Goal: Information Seeking & Learning: Learn about a topic

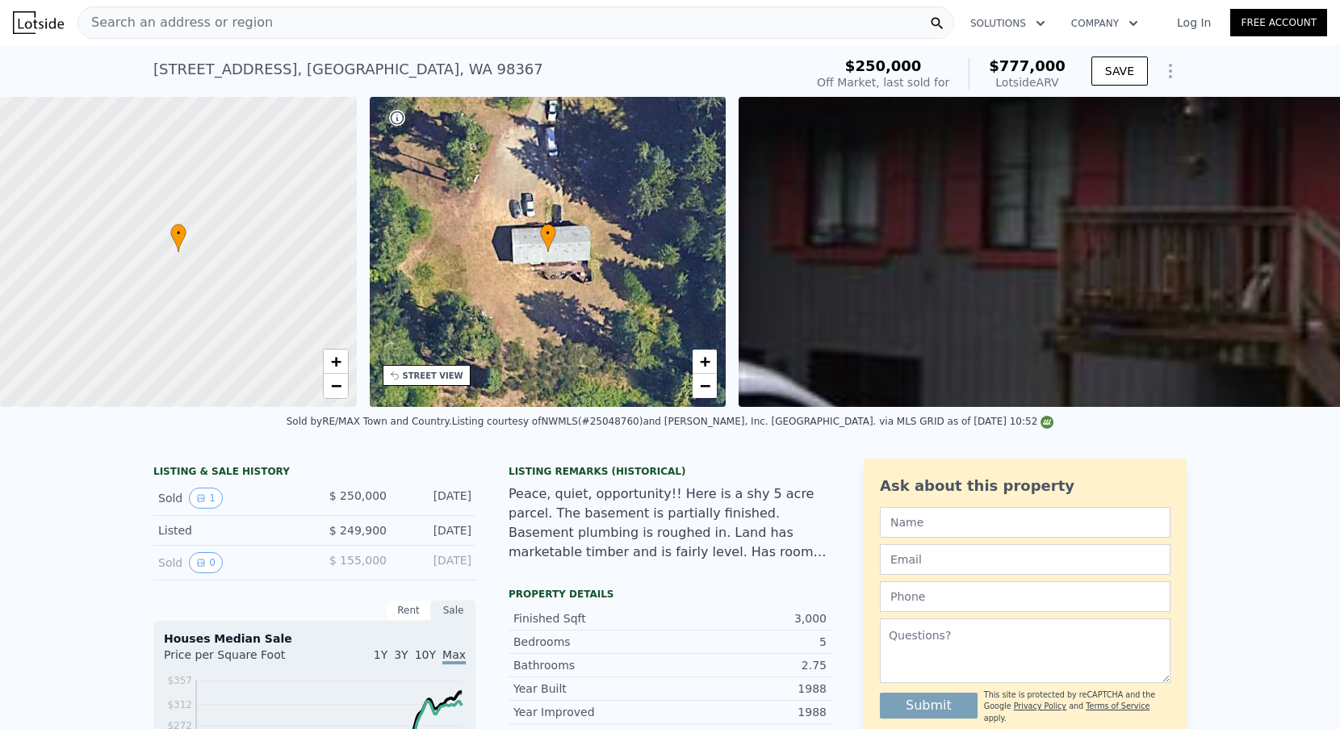
scroll to position [-1, 0]
click at [260, 36] on div "Search an address or region" at bounding box center [515, 22] width 876 height 32
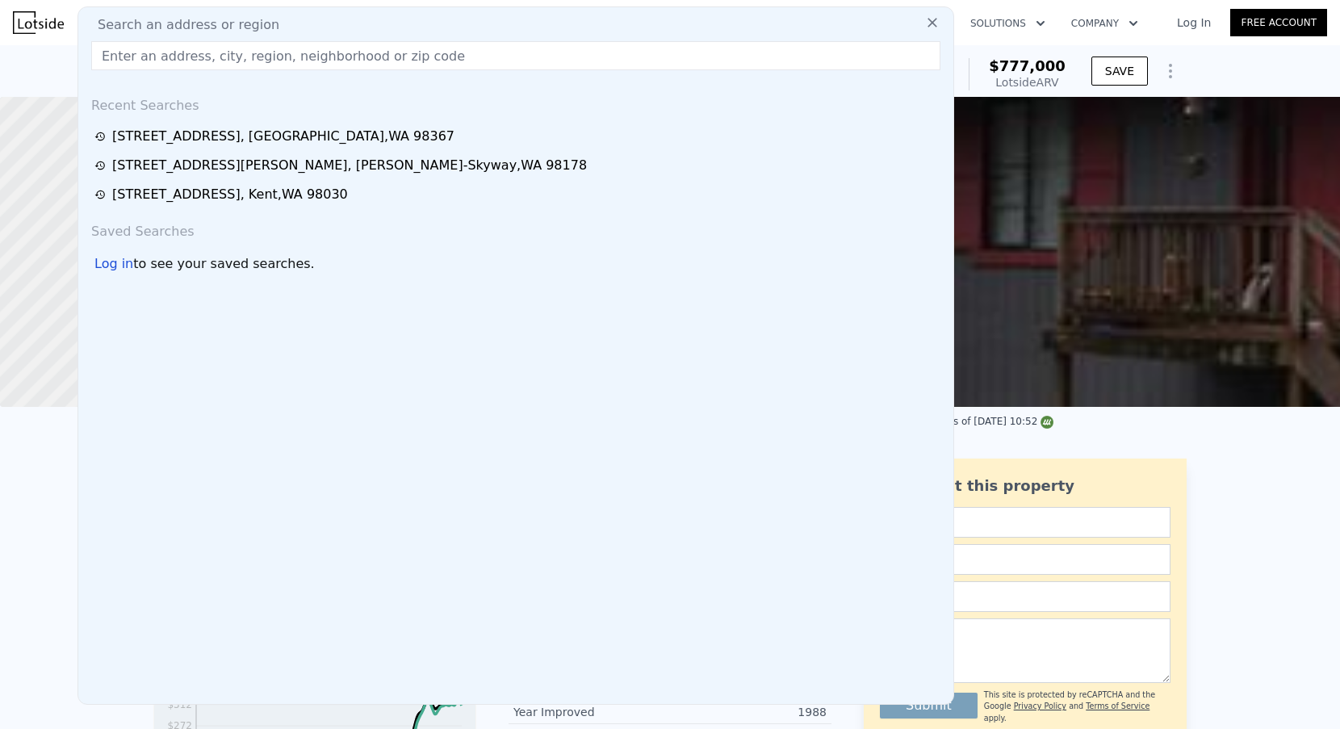
scroll to position [0, 0]
checkbox input "false"
type input "$ 782,000"
type input "197762"
type input "$ 454,266"
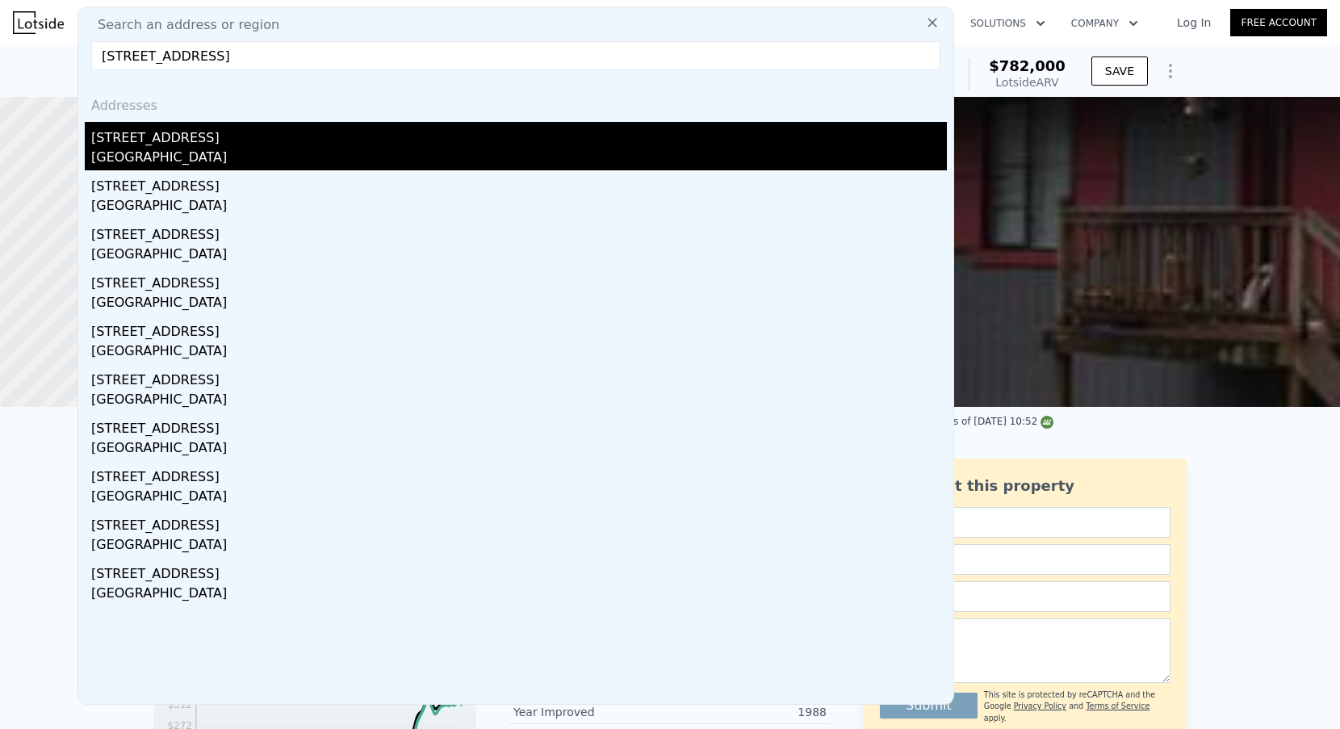
type input "[STREET_ADDRESS]"
click at [228, 138] on div "[STREET_ADDRESS]" at bounding box center [518, 135] width 855 height 26
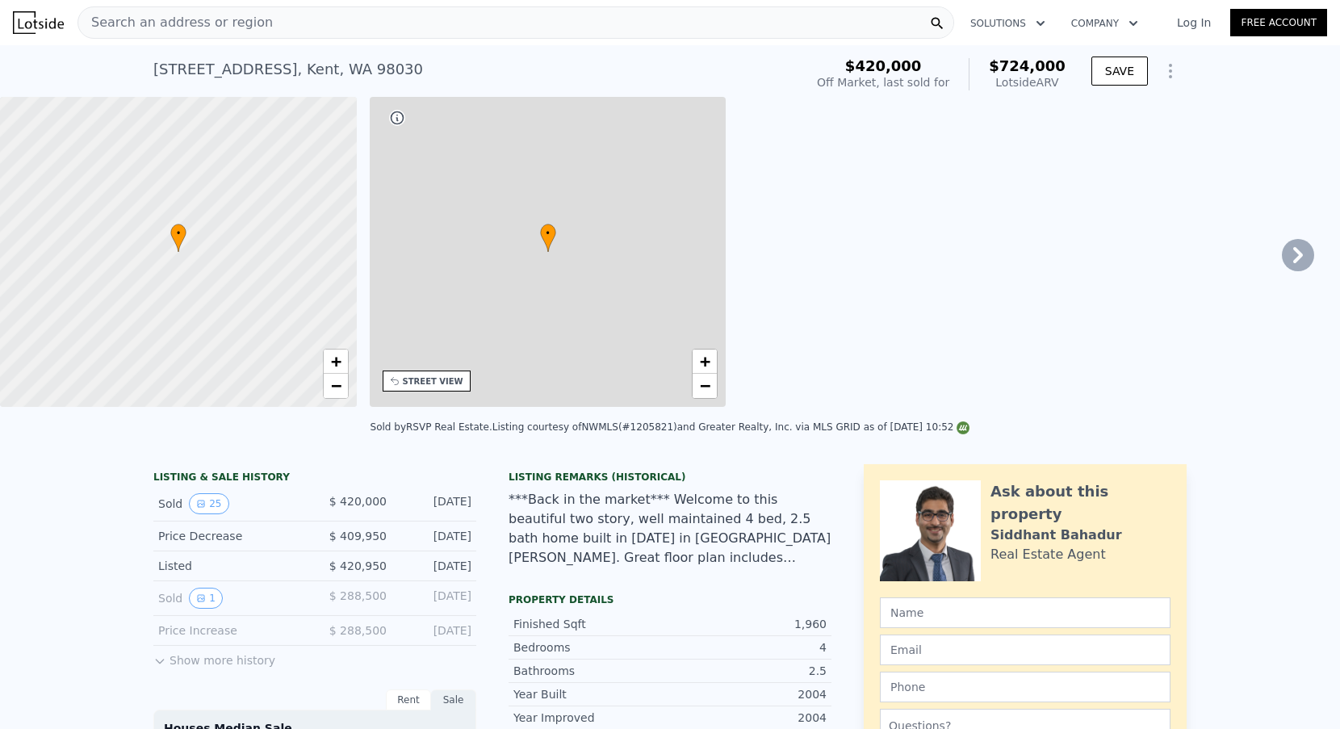
type input "$ 724,000"
type input "4"
type input "2"
type input "2.75"
type input "1618"
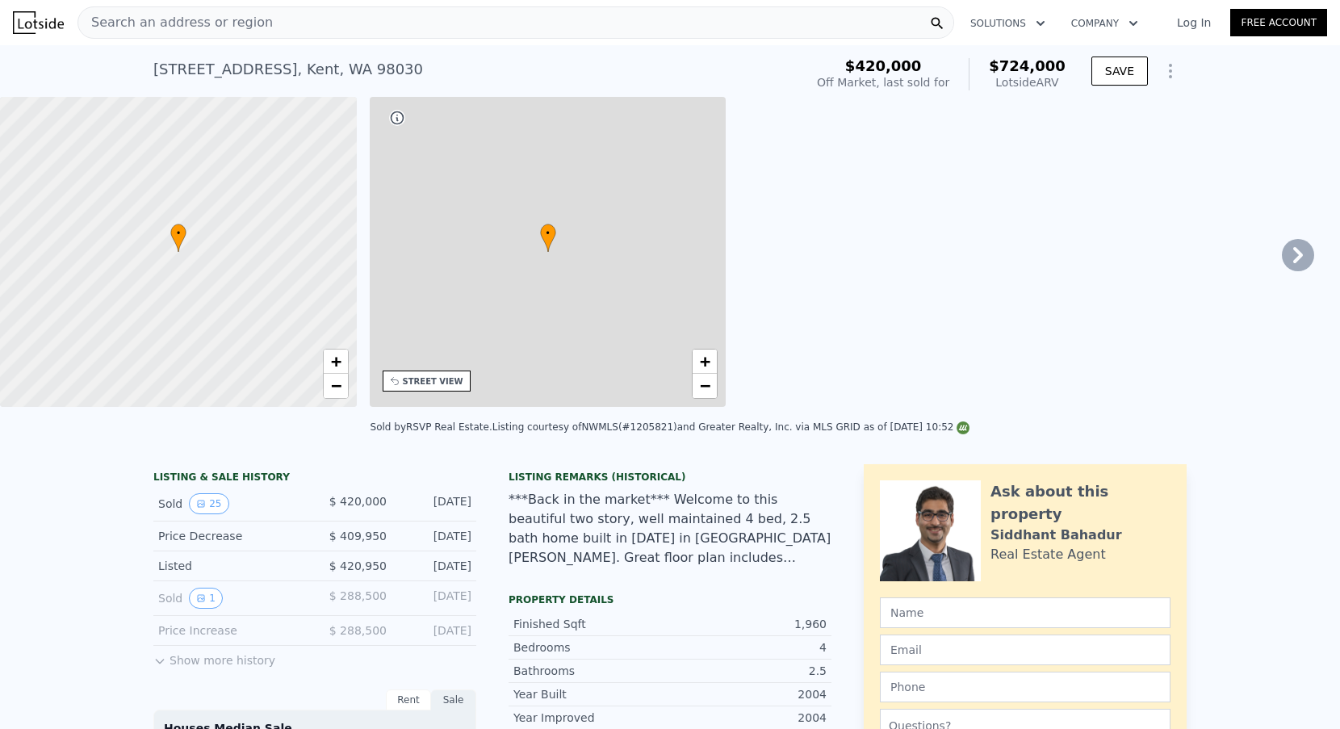
type input "2354"
type input "3548"
type input "7625"
type input "$ 227,308"
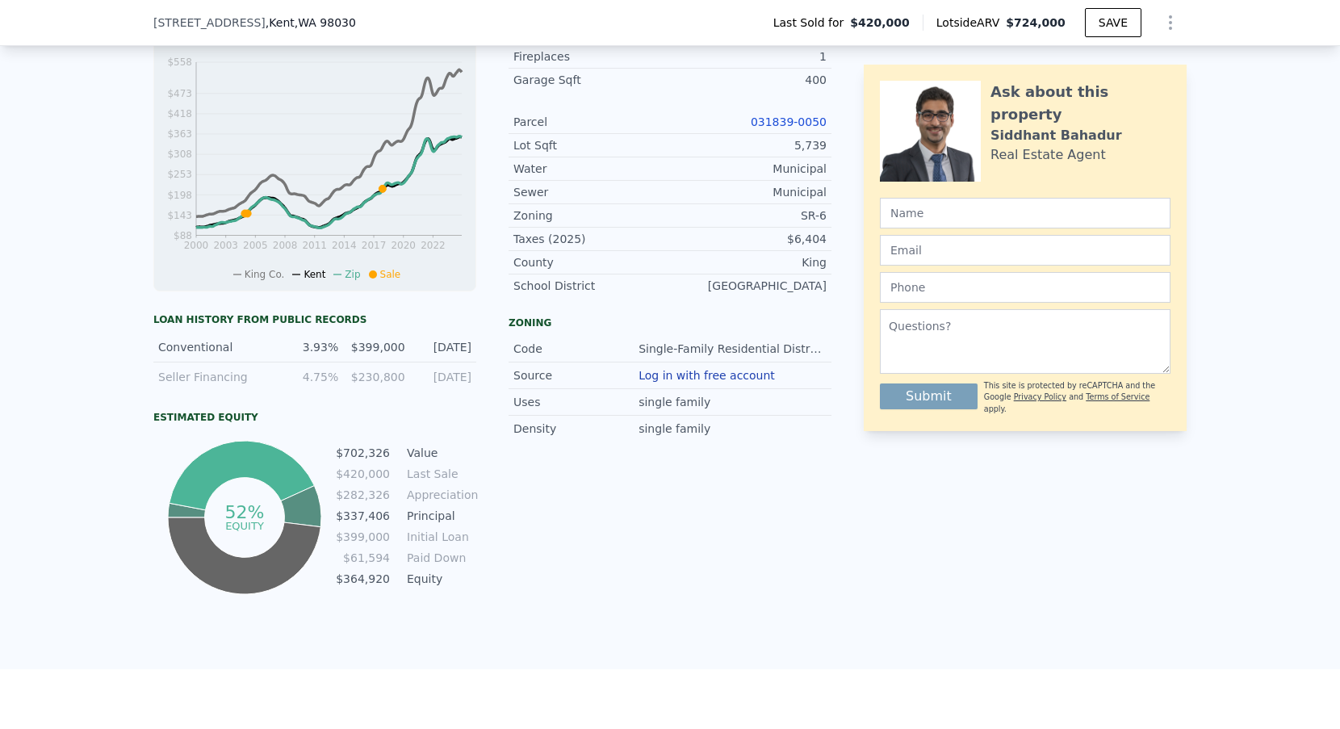
scroll to position [701, 0]
click at [790, 122] on link "031839-0050" at bounding box center [788, 122] width 76 height 13
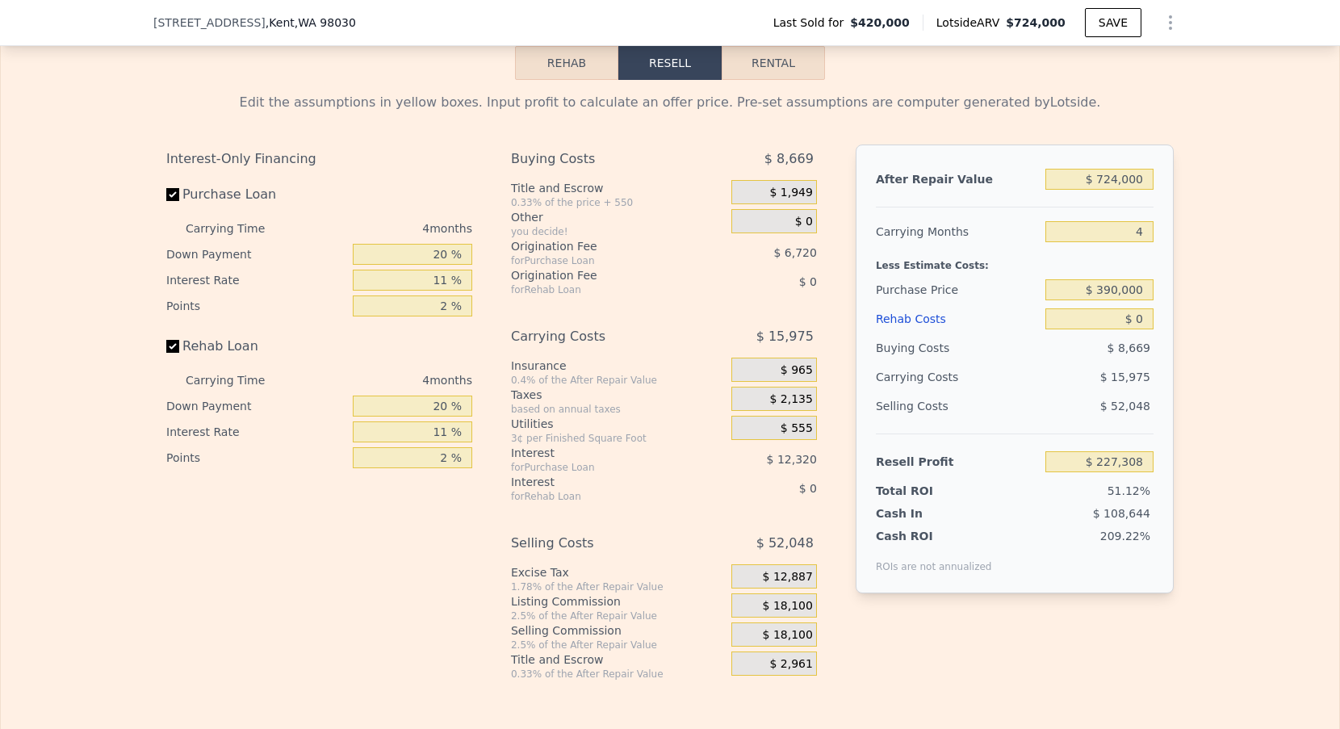
scroll to position [2459, 0]
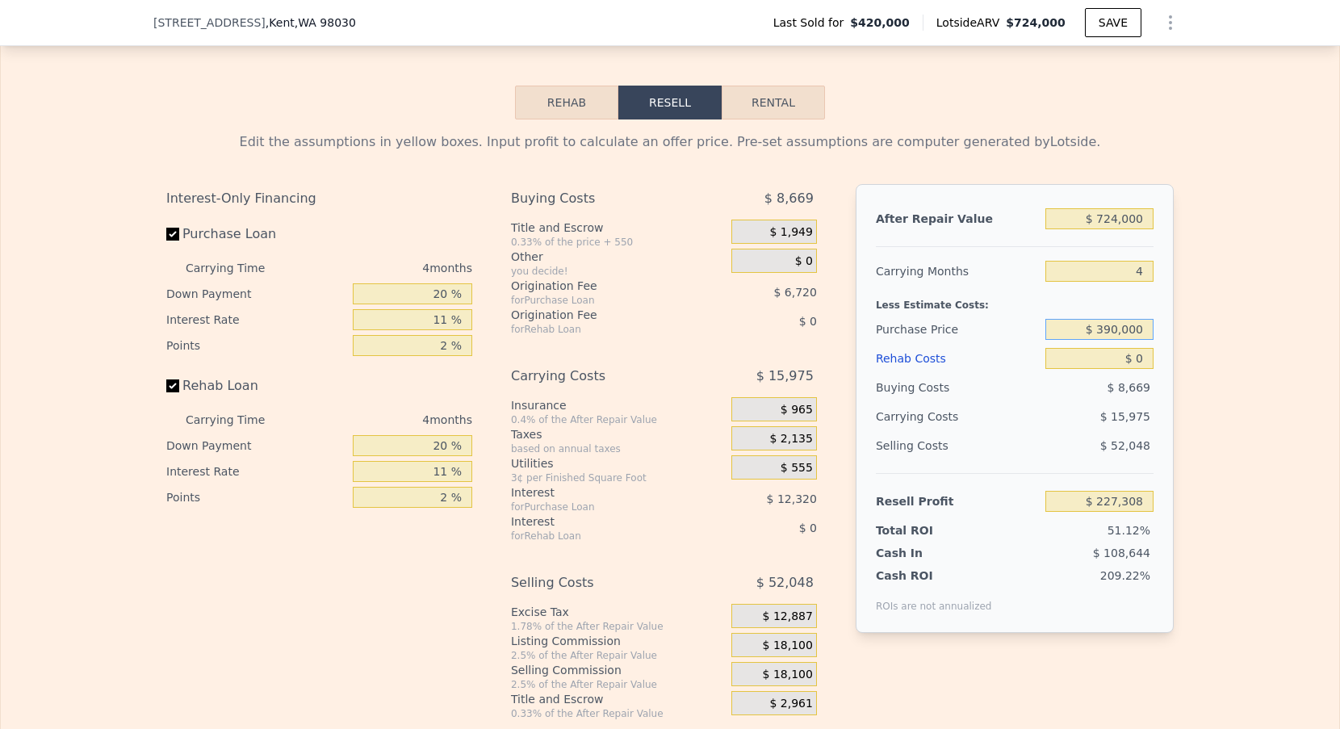
click at [1120, 325] on input "$ 390,000" at bounding box center [1099, 329] width 108 height 21
type input "$ 550,000"
type input "$ 90,983"
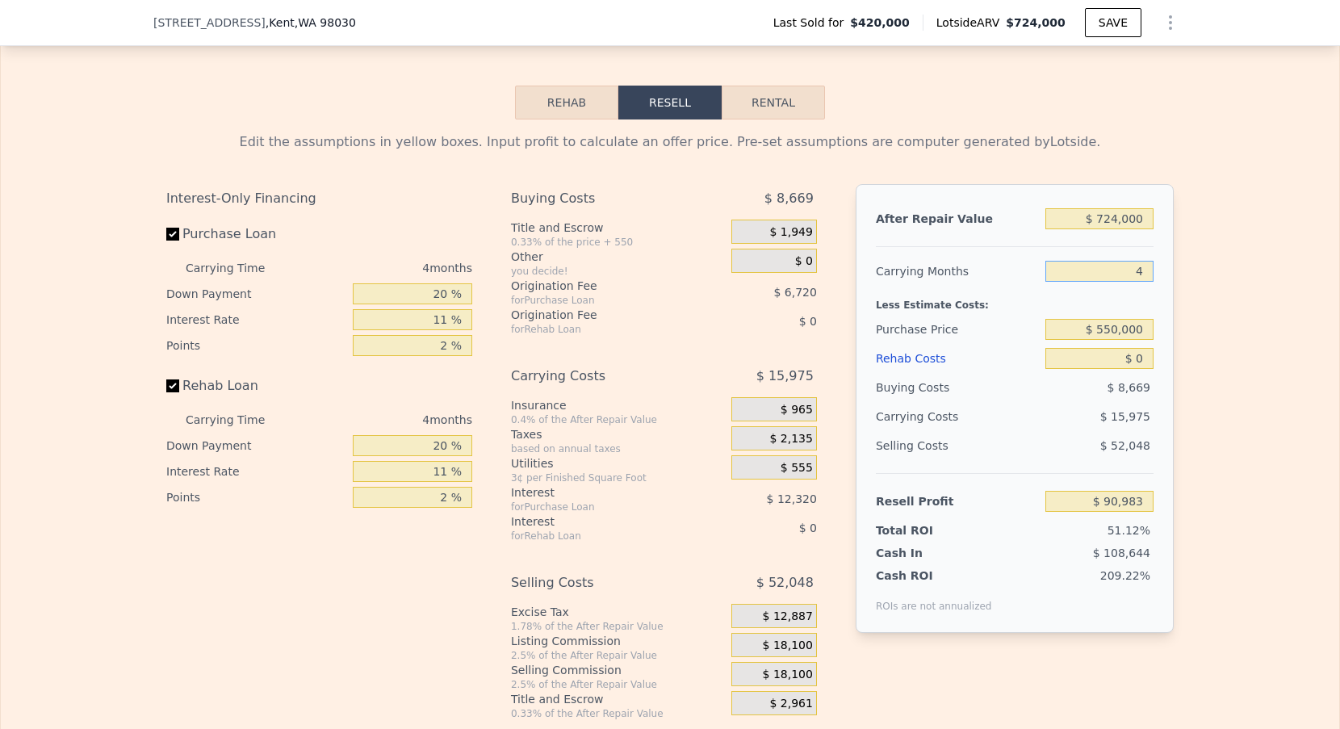
click at [1142, 272] on input "4" at bounding box center [1099, 271] width 108 height 21
type input "3"
type input "$ 95,930"
click at [1137, 359] on input "$ 0" at bounding box center [1099, 358] width 108 height 21
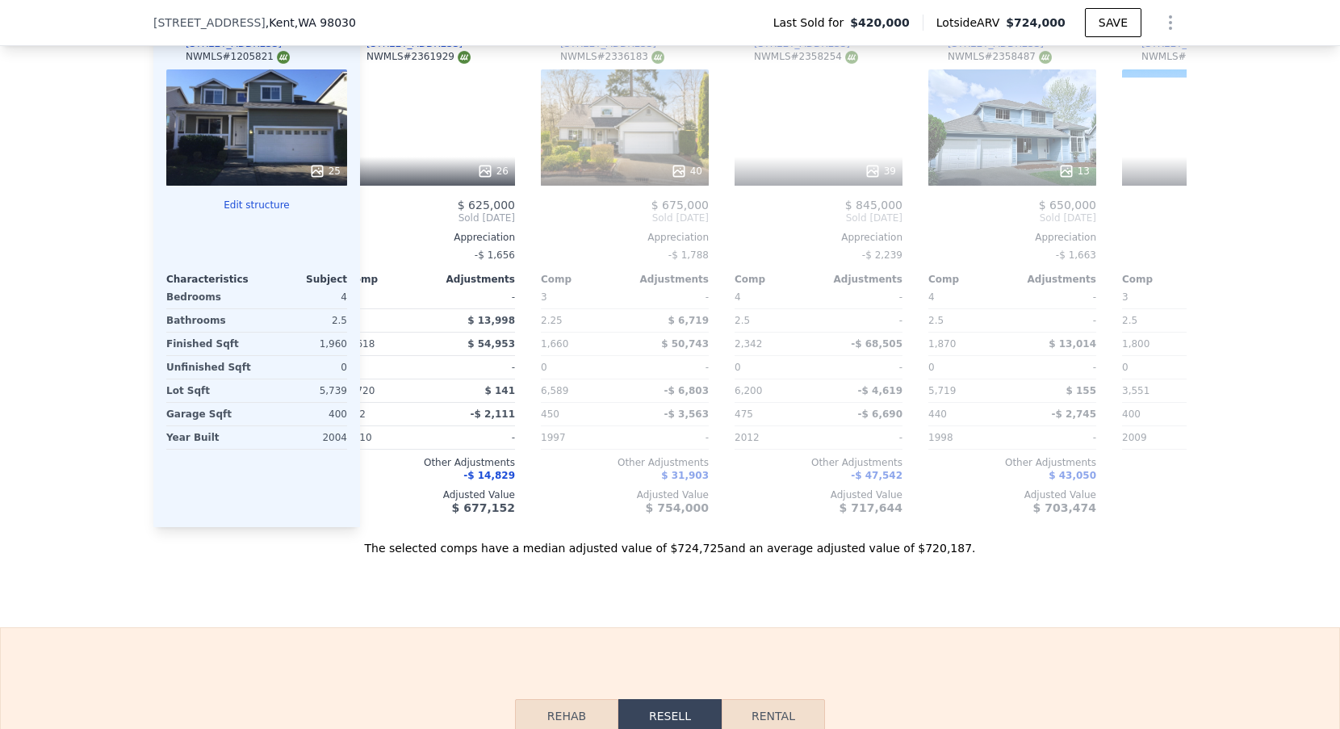
scroll to position [0, 1004]
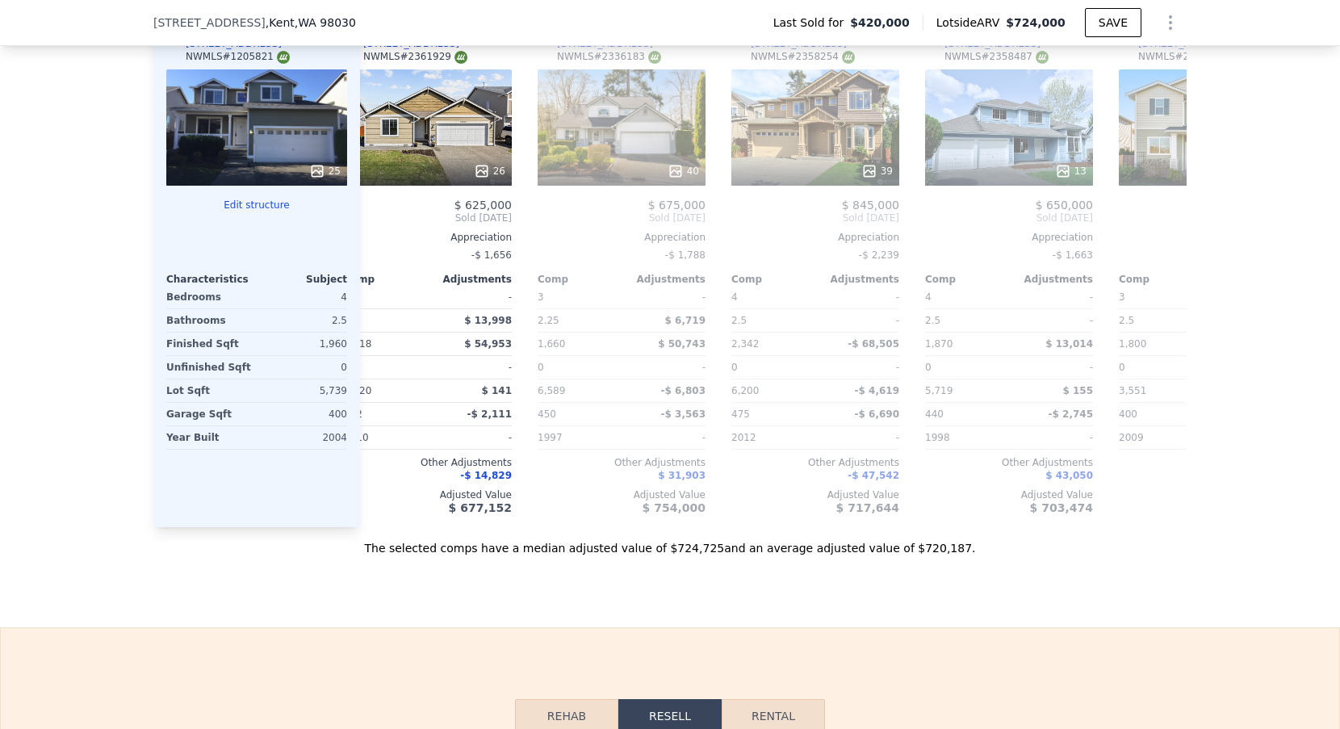
type input "4"
type input "$ 227,308"
click at [554, 4] on div "[STREET_ADDRESS] Last Sold for $420,000 Lotside ARV $724,000 SAVE" at bounding box center [669, 22] width 1033 height 45
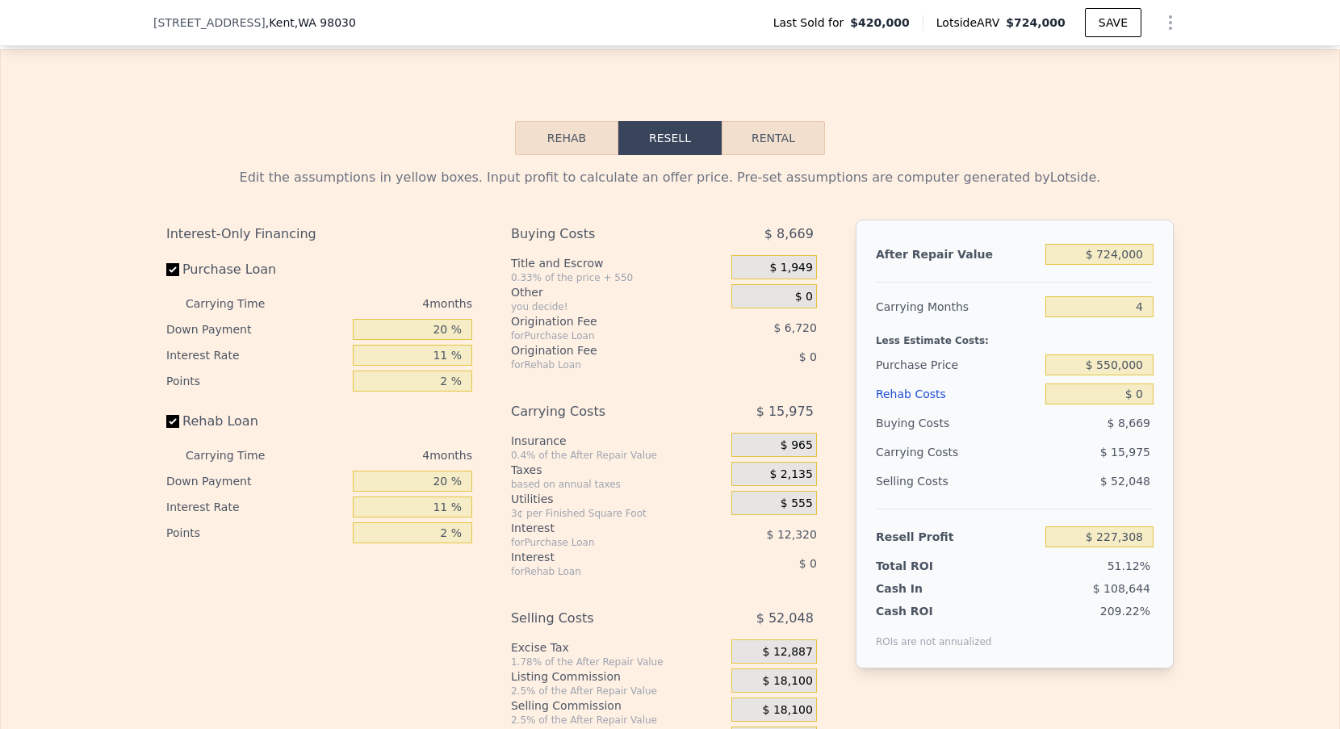
scroll to position [2518, 0]
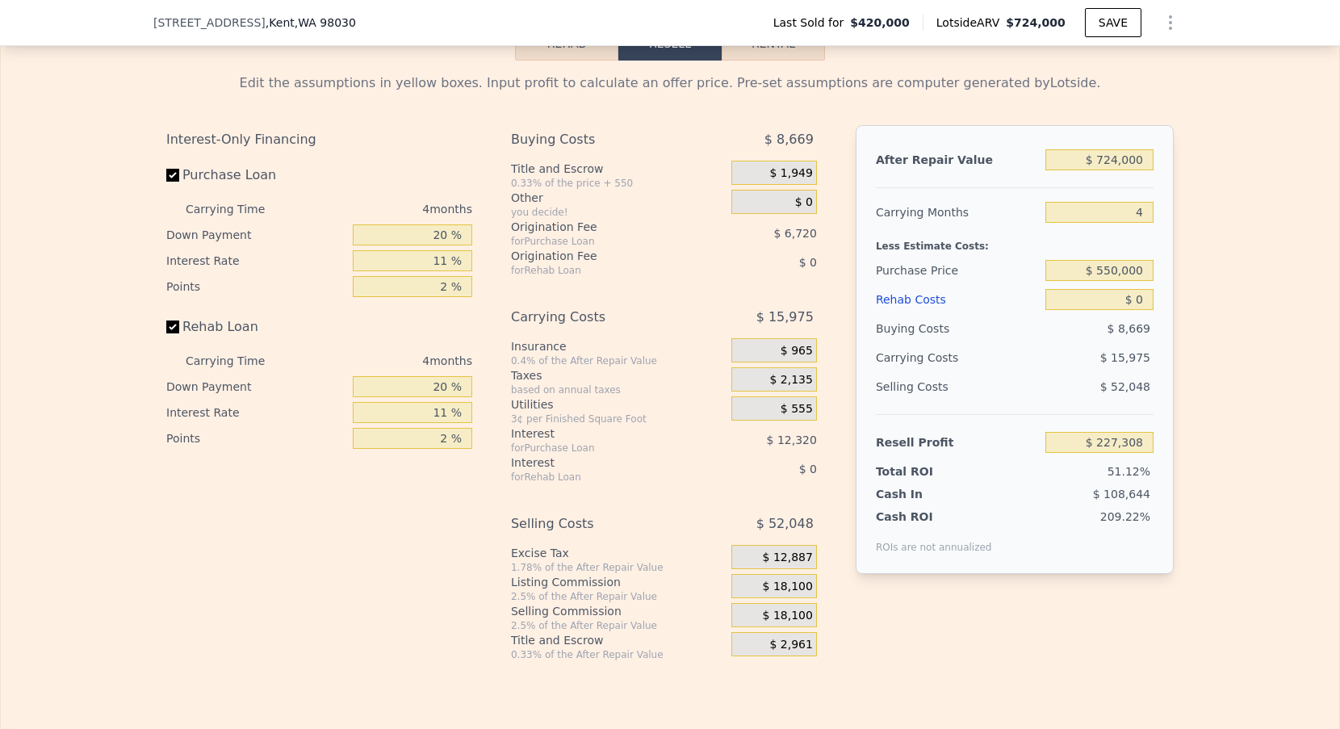
click at [1144, 199] on div "4" at bounding box center [1099, 212] width 108 height 29
click at [1148, 210] on input "4" at bounding box center [1099, 212] width 108 height 21
type input "3"
type input "$ 231,302"
type input "3"
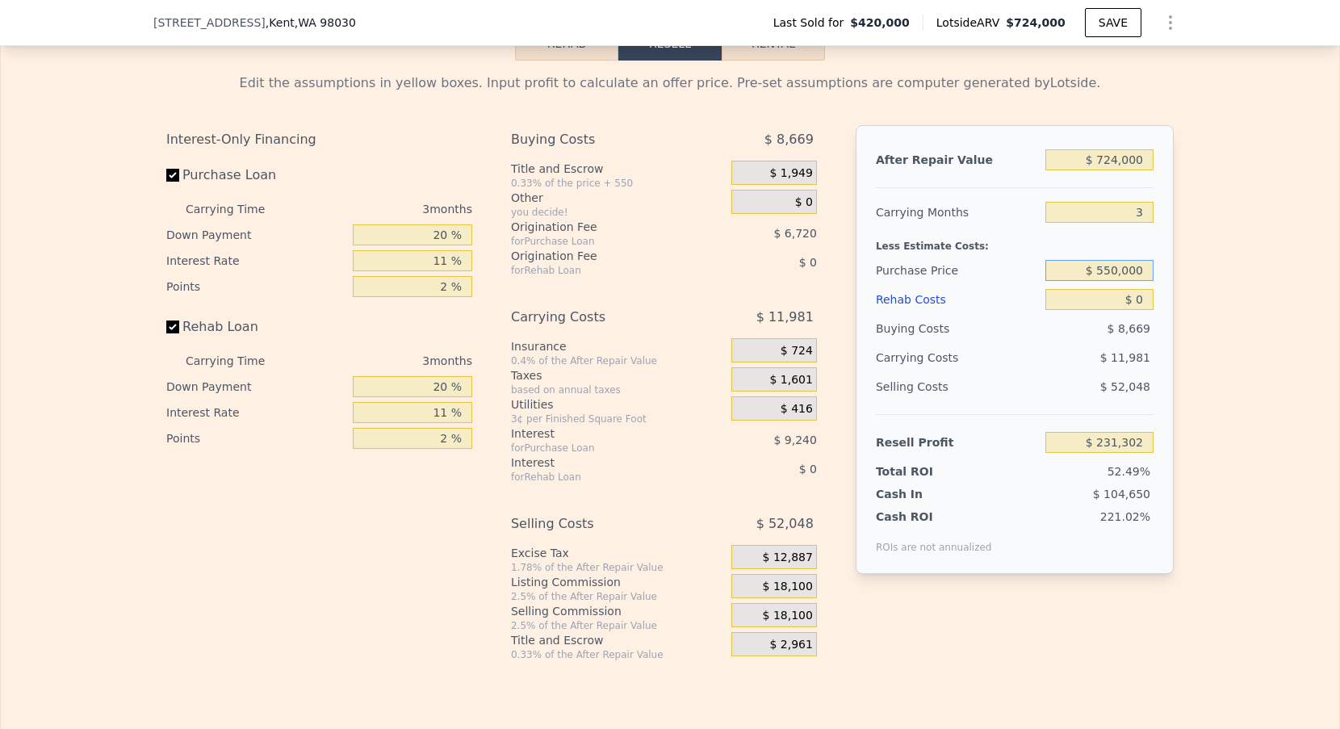
click at [1110, 270] on input "$ 550,000" at bounding box center [1099, 270] width 108 height 21
type input "$ 520,000"
click at [1105, 304] on input "$ 0" at bounding box center [1099, 299] width 108 height 21
type input "$ 127,170"
click at [1145, 303] on input "$ 0" at bounding box center [1099, 299] width 108 height 21
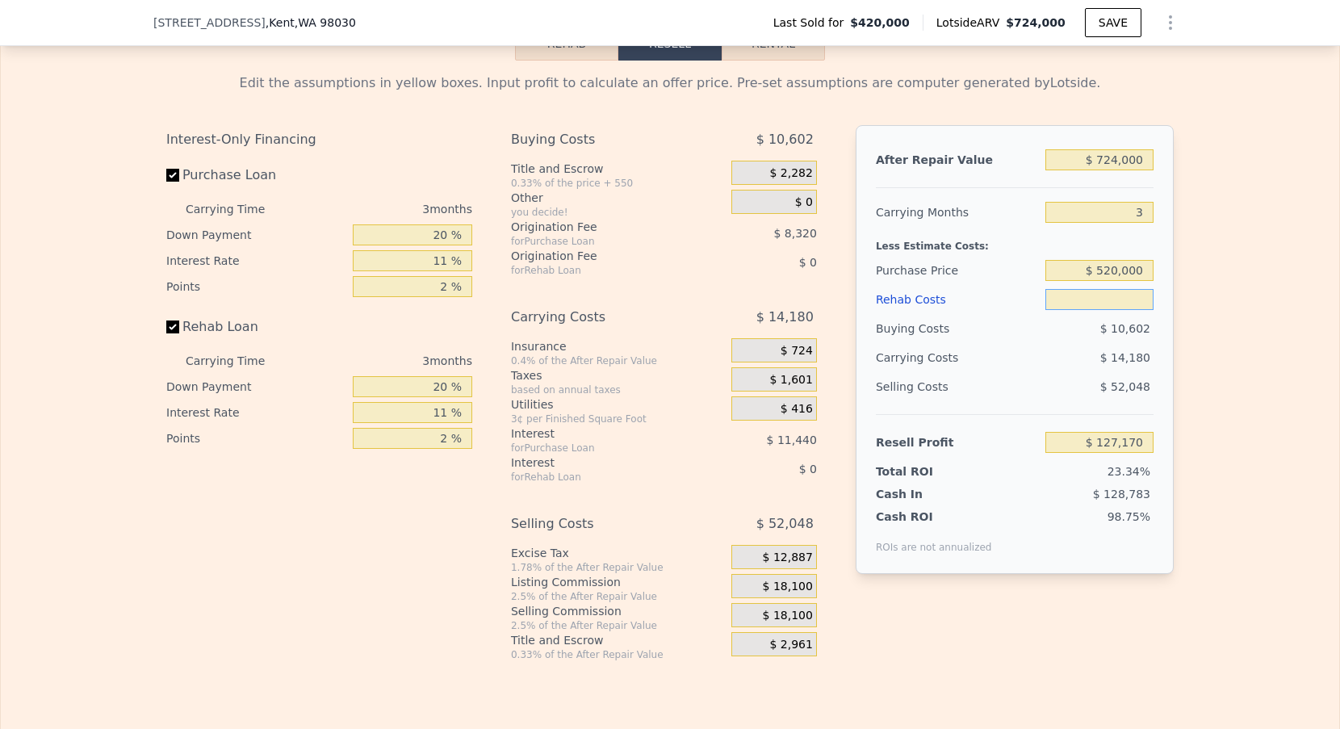
type input "$ 4"
type input "$ 127,166"
type input "$ 40"
type input "$ 127,129"
type input "$ 400"
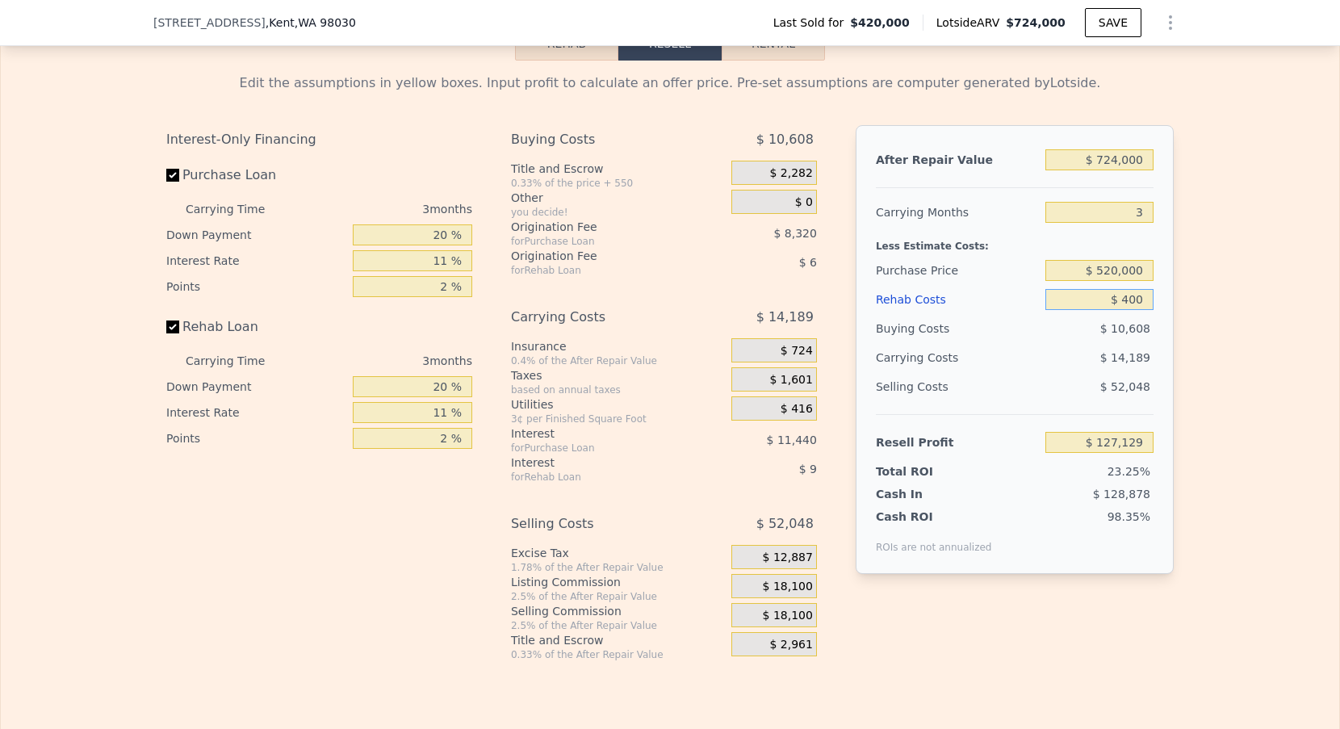
type input "$ 126,755"
type input "$ 4,000"
type input "$ 123,019"
type input "$ 40,000"
type input "$ 85,651"
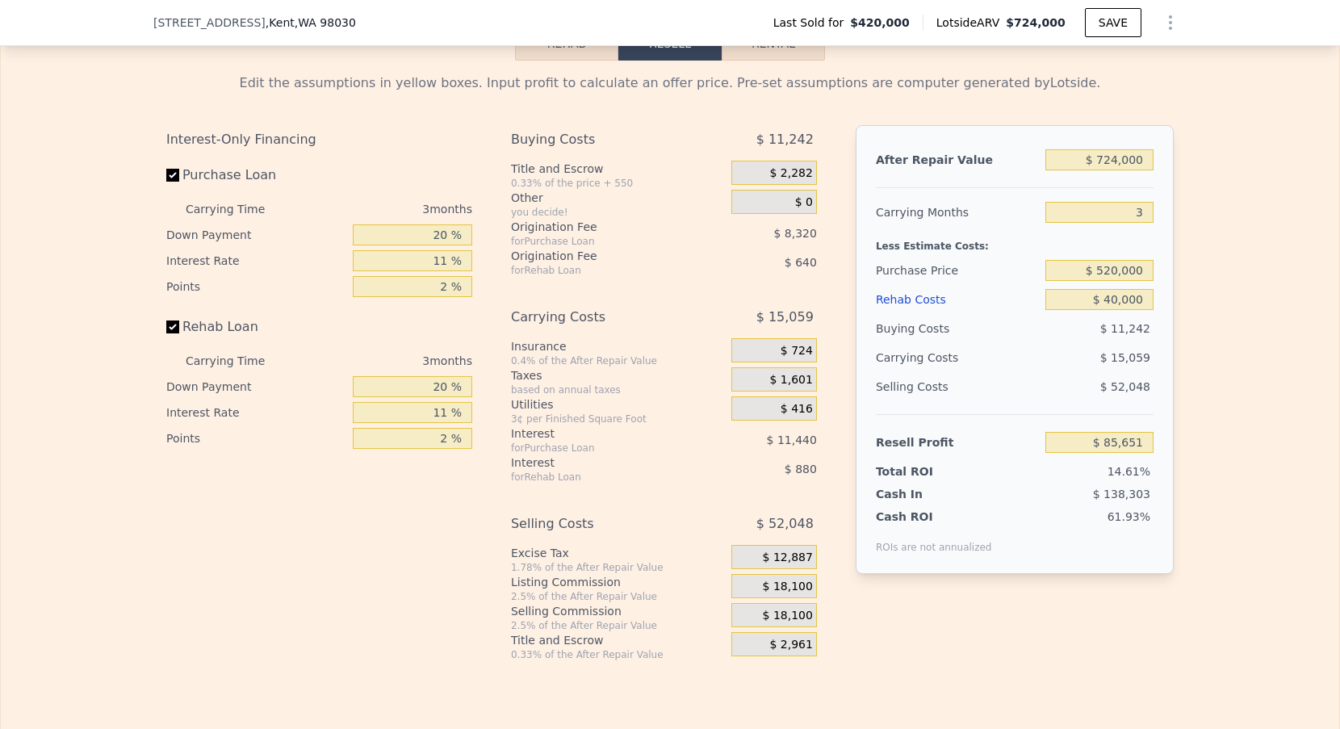
click at [1007, 378] on div "Selling Costs" at bounding box center [957, 386] width 163 height 29
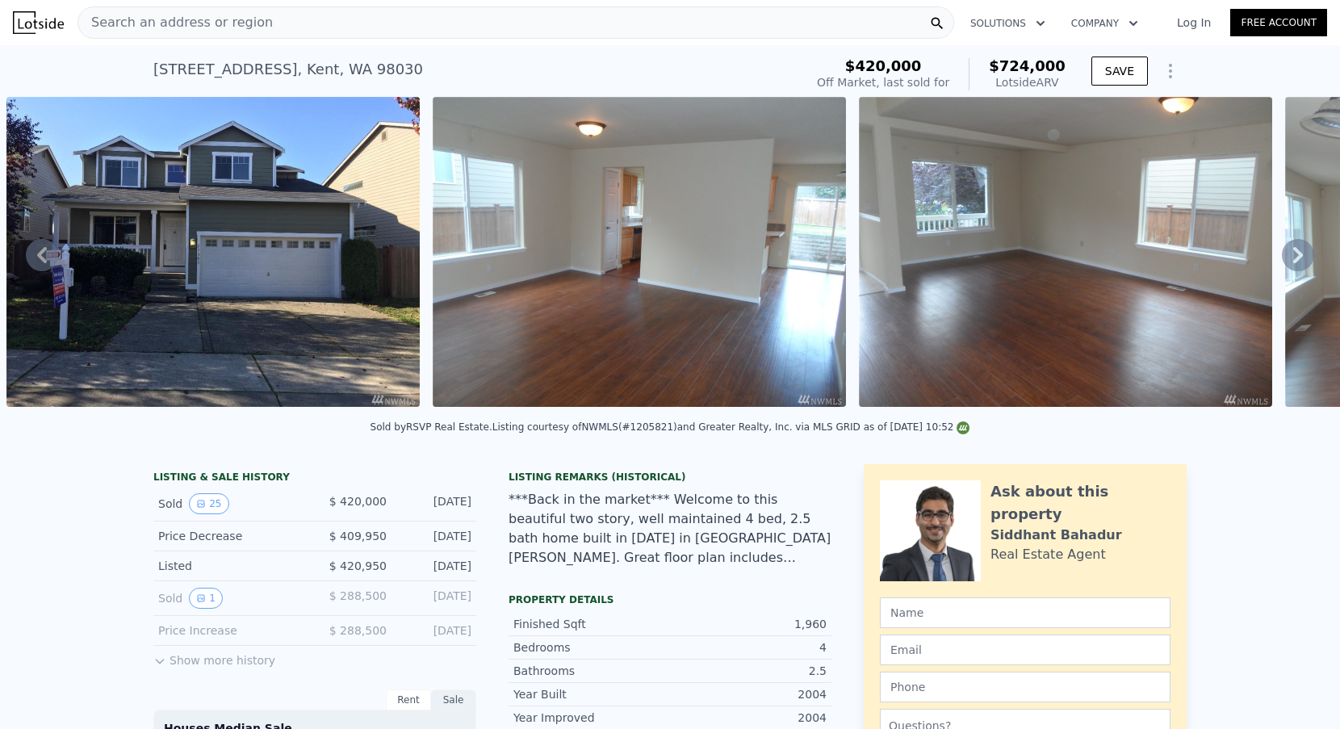
scroll to position [0, 0]
type input "4"
type input "$ 0"
type input "$ 227,308"
click at [294, 27] on div "Search an address or region" at bounding box center [515, 22] width 876 height 32
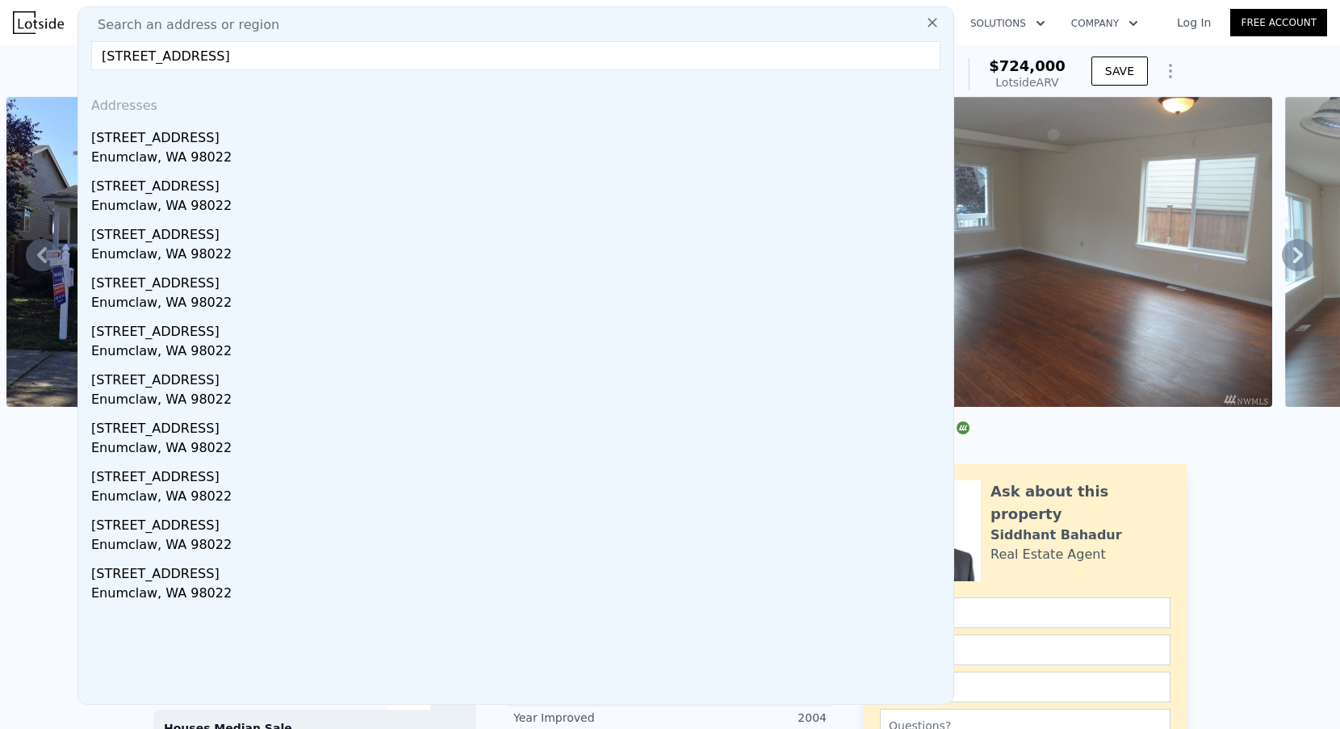
type input "[STREET_ADDRESS]"
click at [193, 153] on div "Enumclaw, WA 98022" at bounding box center [518, 159] width 855 height 23
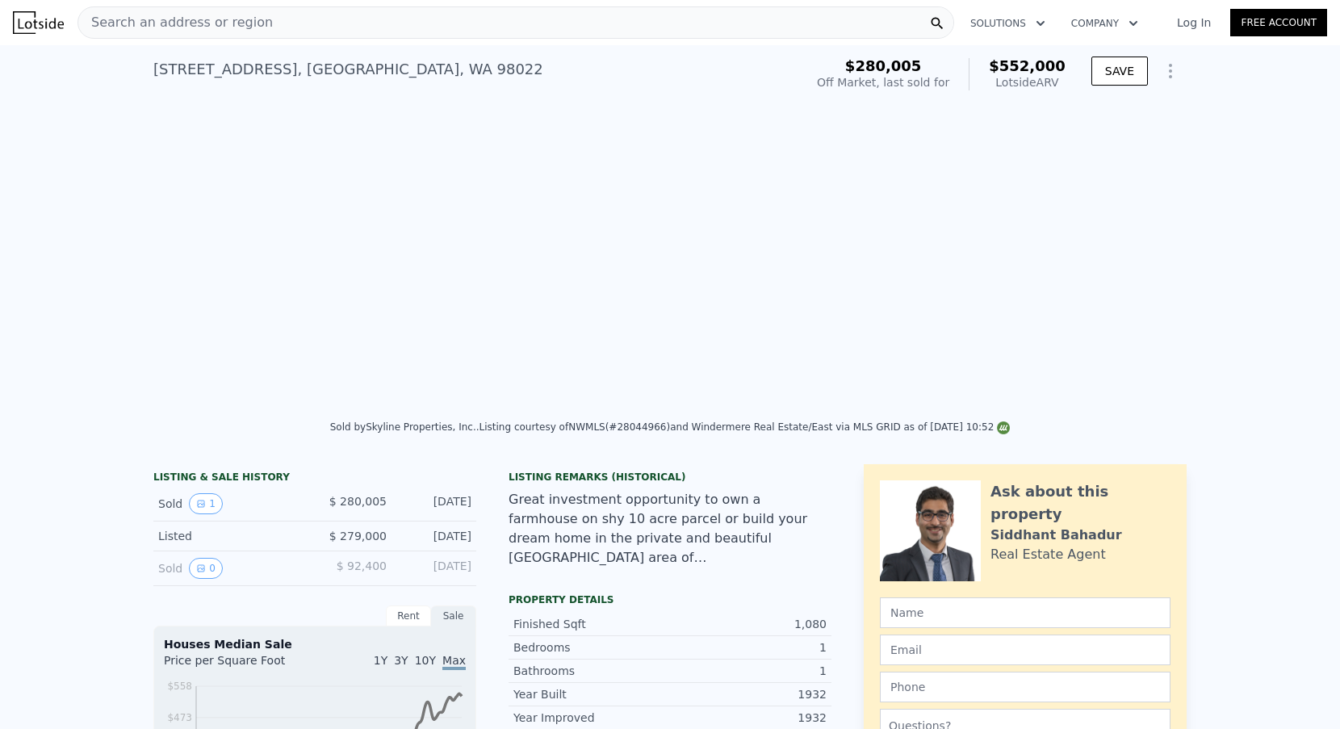
type input "$ 552,000"
type input "7"
type input "1"
type input "3"
type input "0.75"
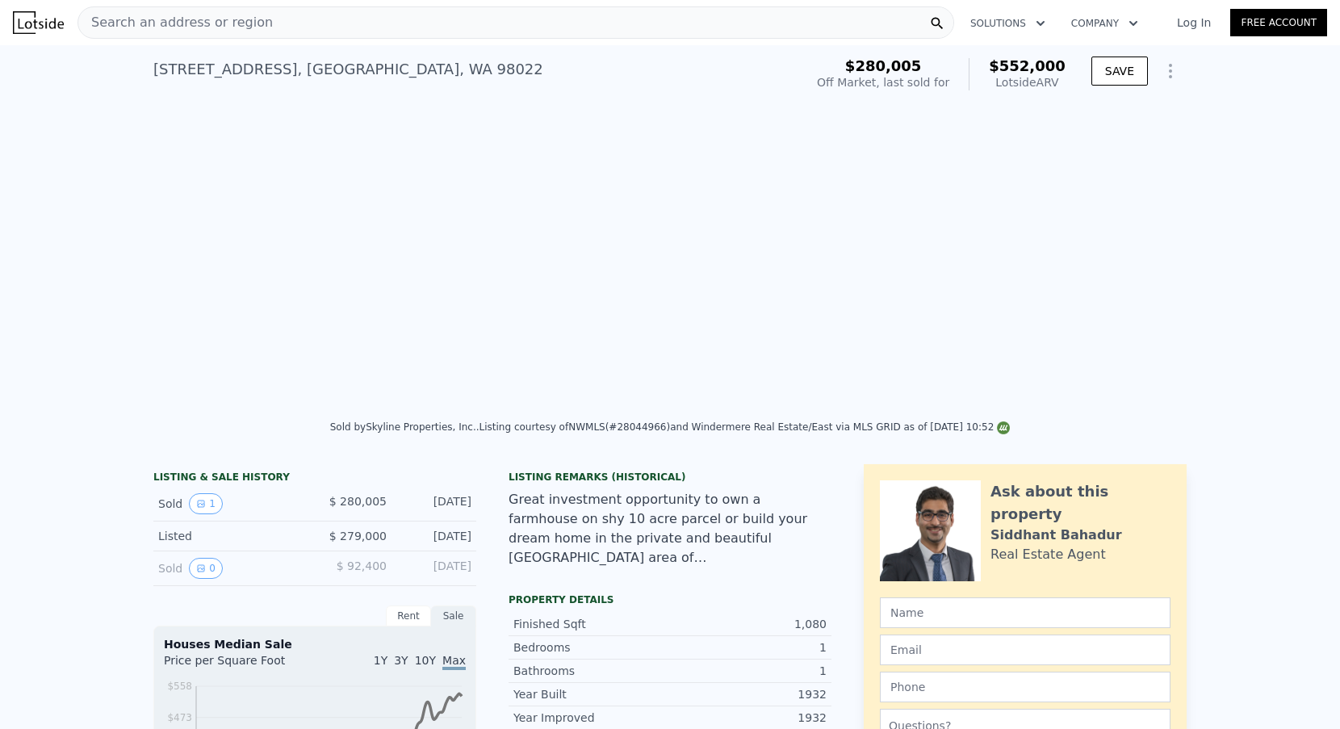
type input "2"
type input "830"
type input "1320"
type input "5460"
type input "31105"
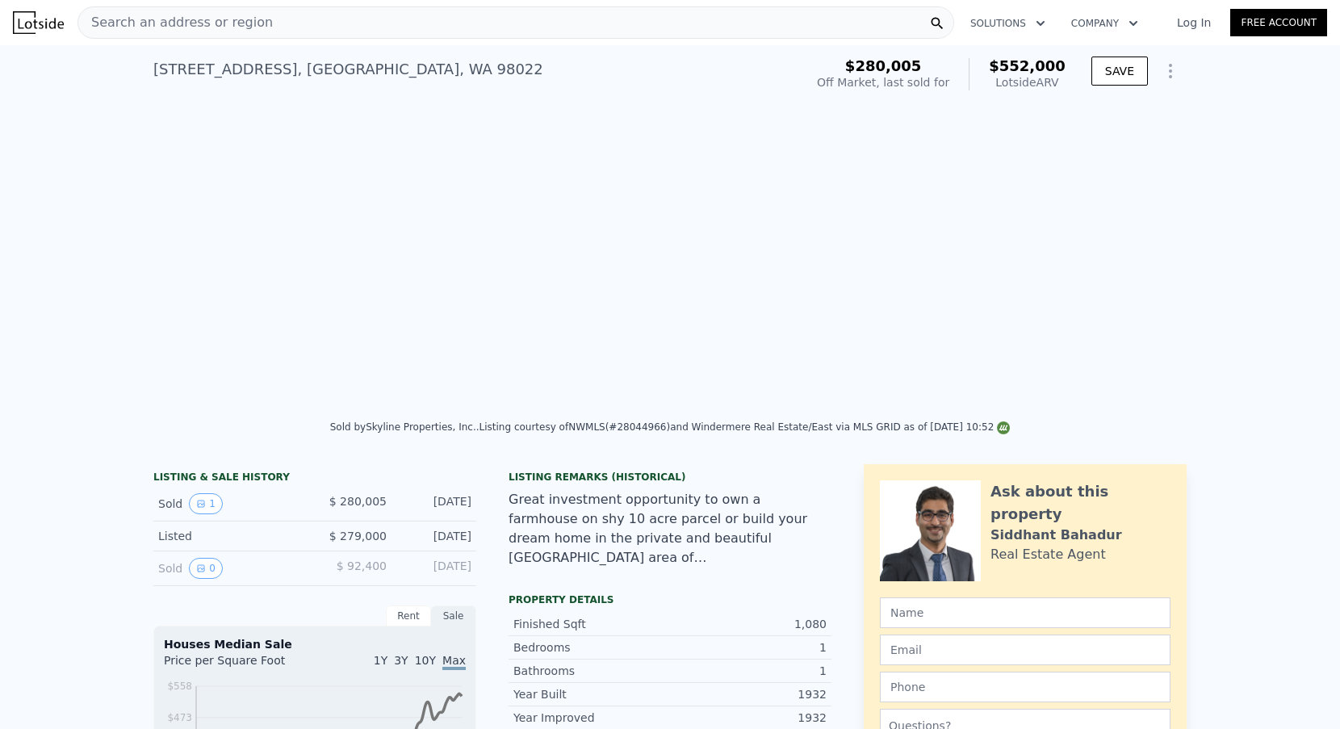
type input "$ 205,612"
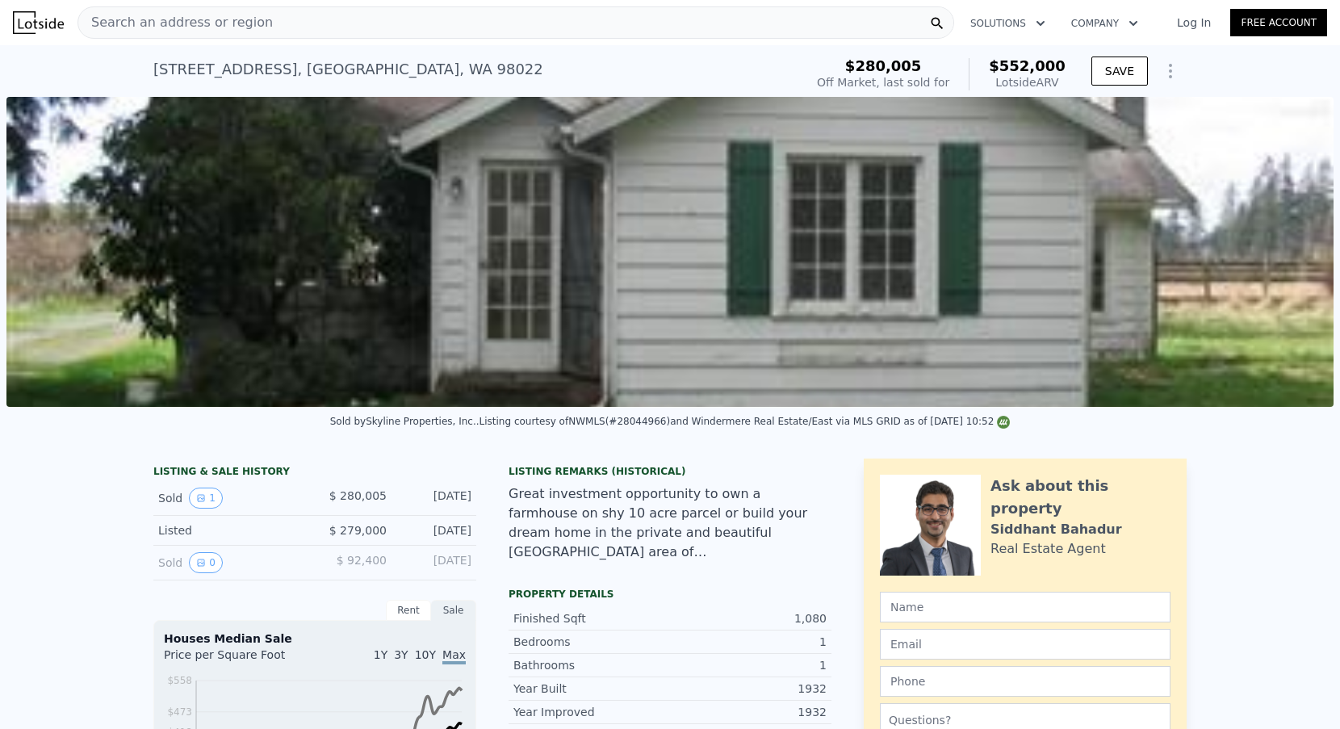
scroll to position [-4, 0]
click at [240, 15] on div "Search an address or region" at bounding box center [175, 22] width 194 height 31
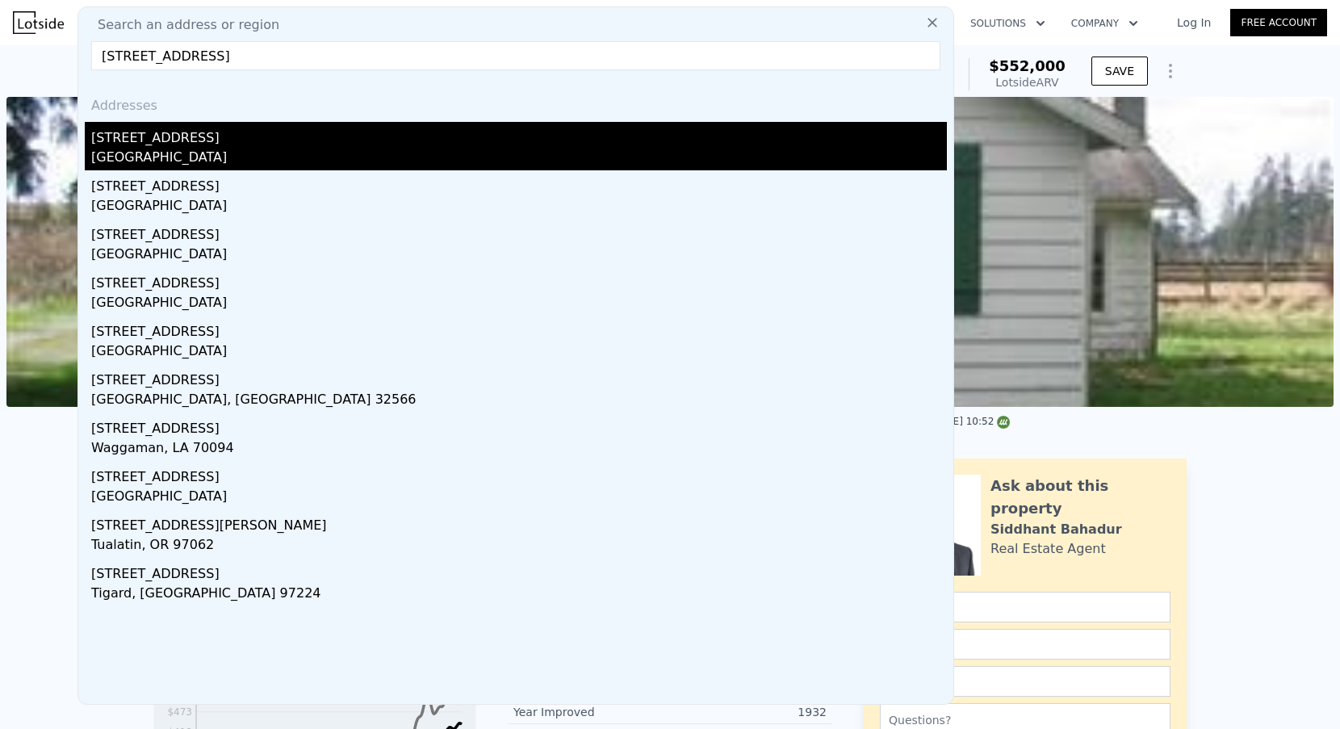
type input "[STREET_ADDRESS]"
click at [198, 150] on div "[GEOGRAPHIC_DATA]" at bounding box center [518, 159] width 855 height 23
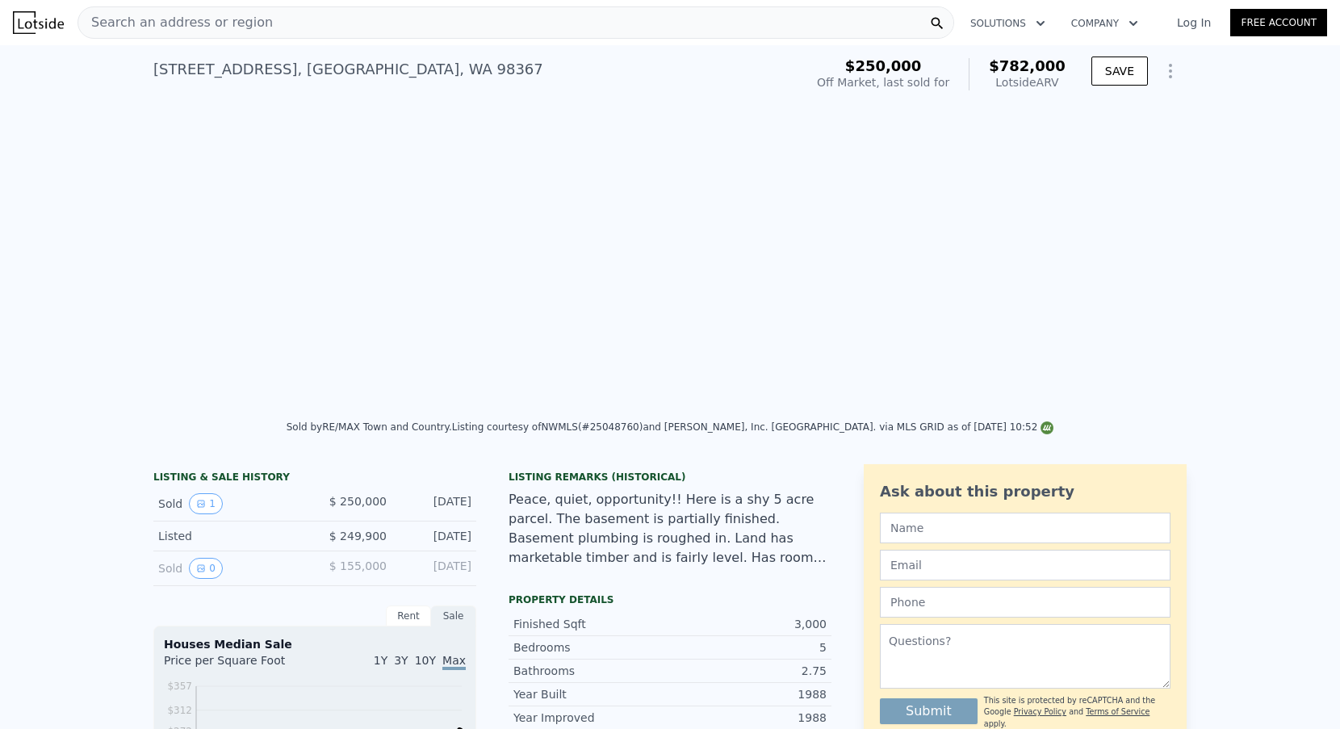
type input "$ 782,000"
type input "6"
type input "3"
type input "4"
type input "1.75"
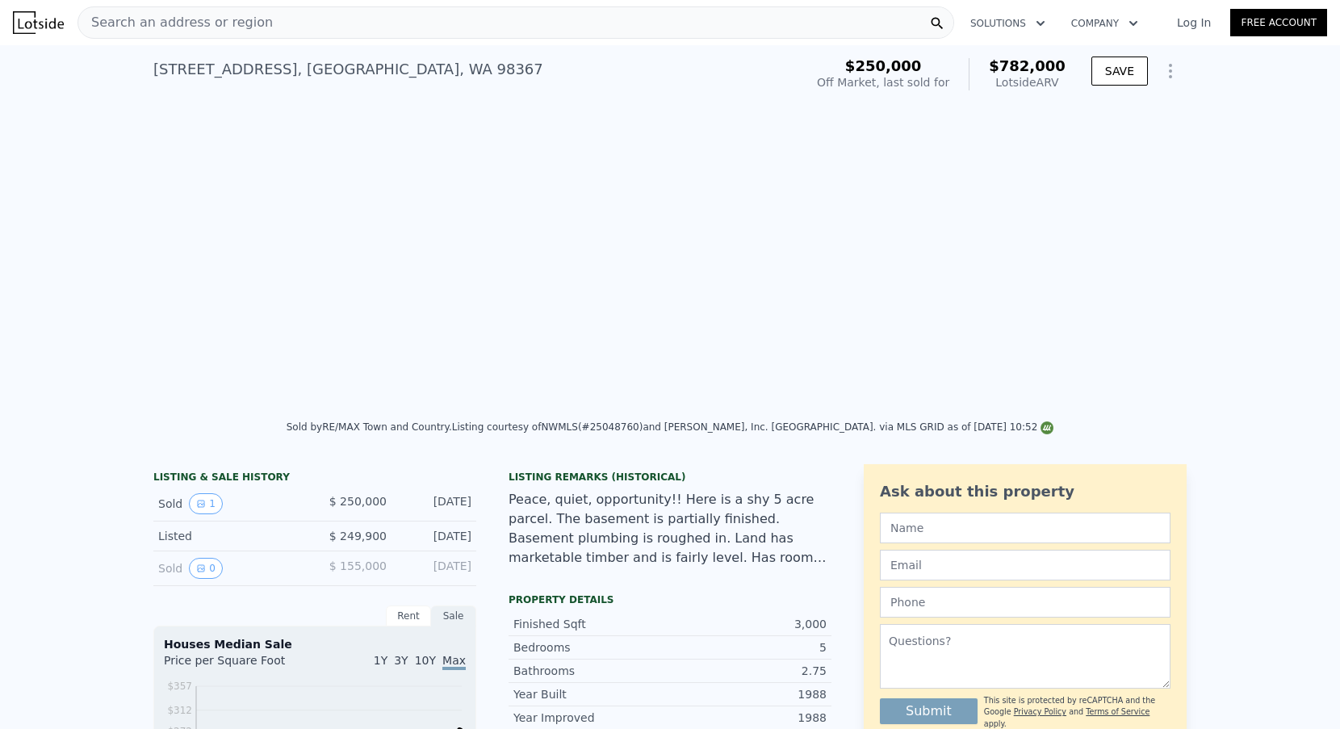
type input "3.5"
type input "2171"
type input "3477"
type input "15246"
type input "197762"
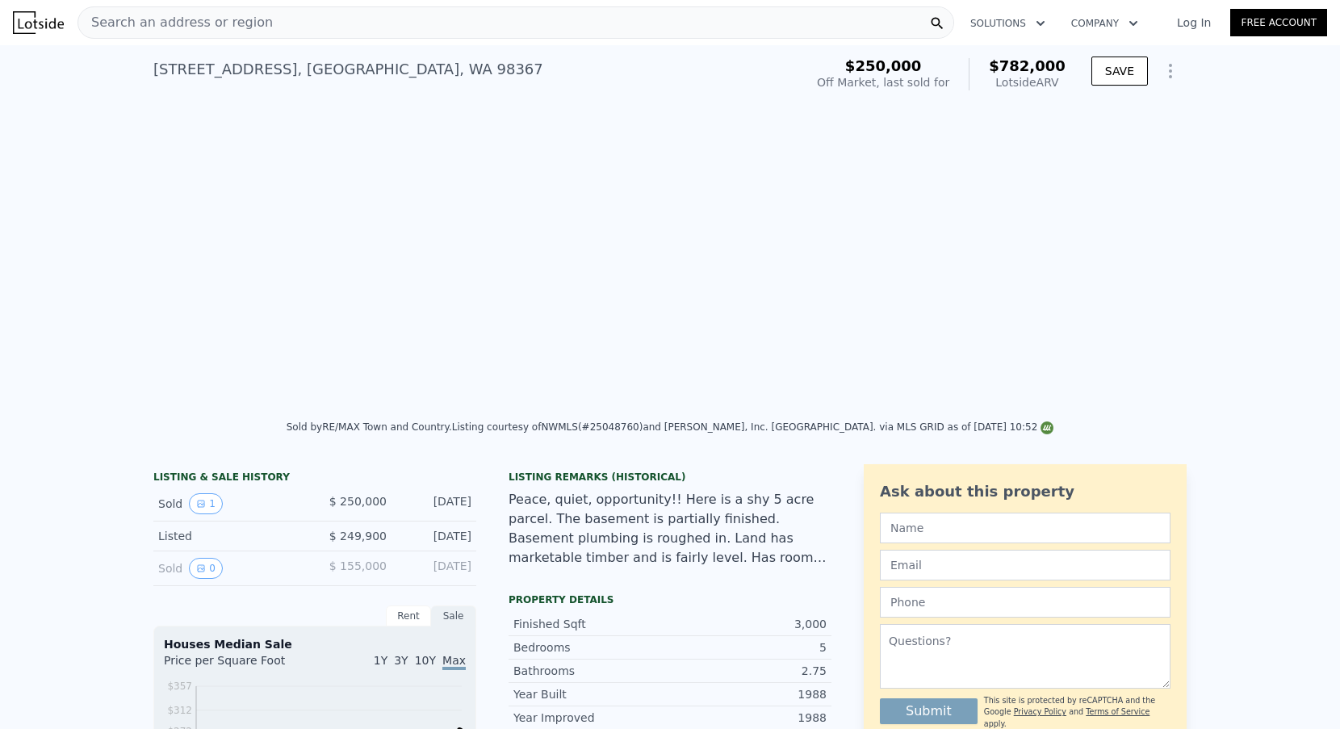
type input "$ 454,266"
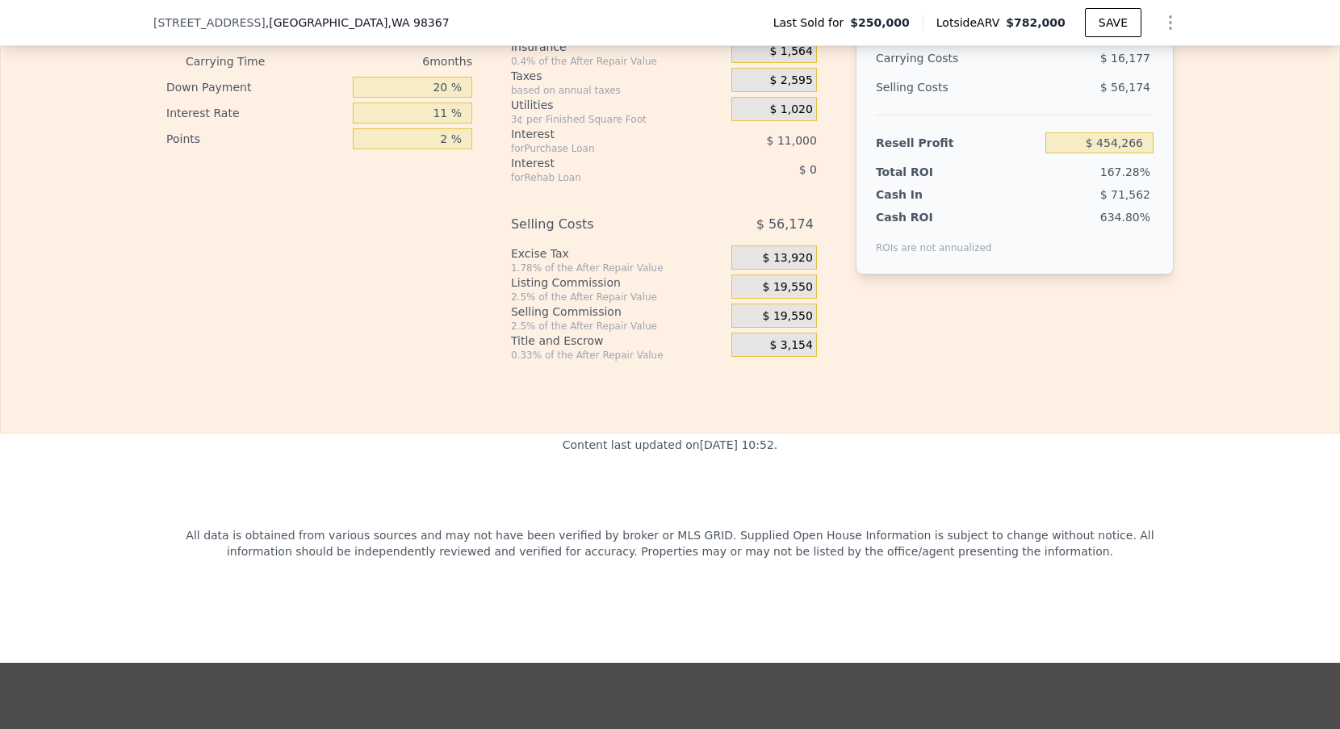
scroll to position [2356, 0]
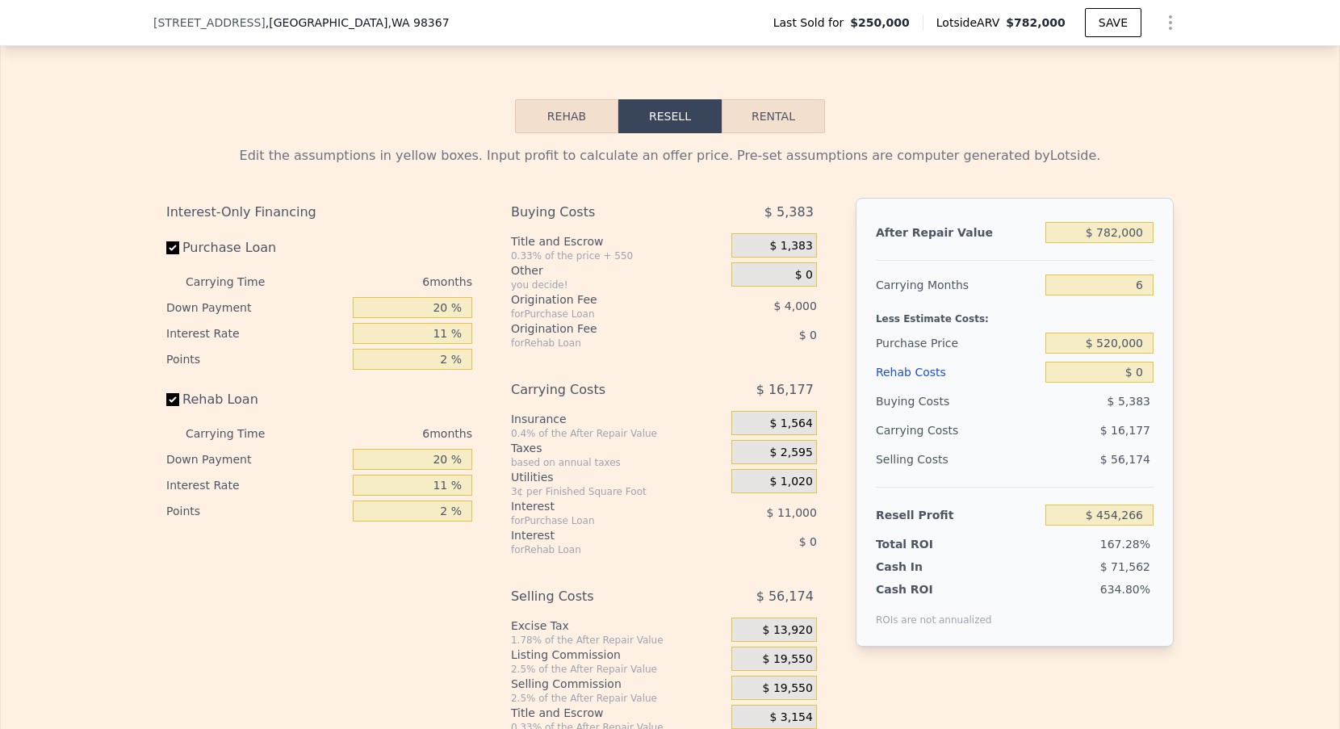
click at [1154, 272] on div "After Repair Value $ 782,000 Carrying Months 6 Less Estimate Costs: Purchase Pr…" at bounding box center [1014, 422] width 318 height 449
click at [1153, 281] on input "6" at bounding box center [1099, 284] width 108 height 21
type input "3"
type input "$ 462,355"
type input "3"
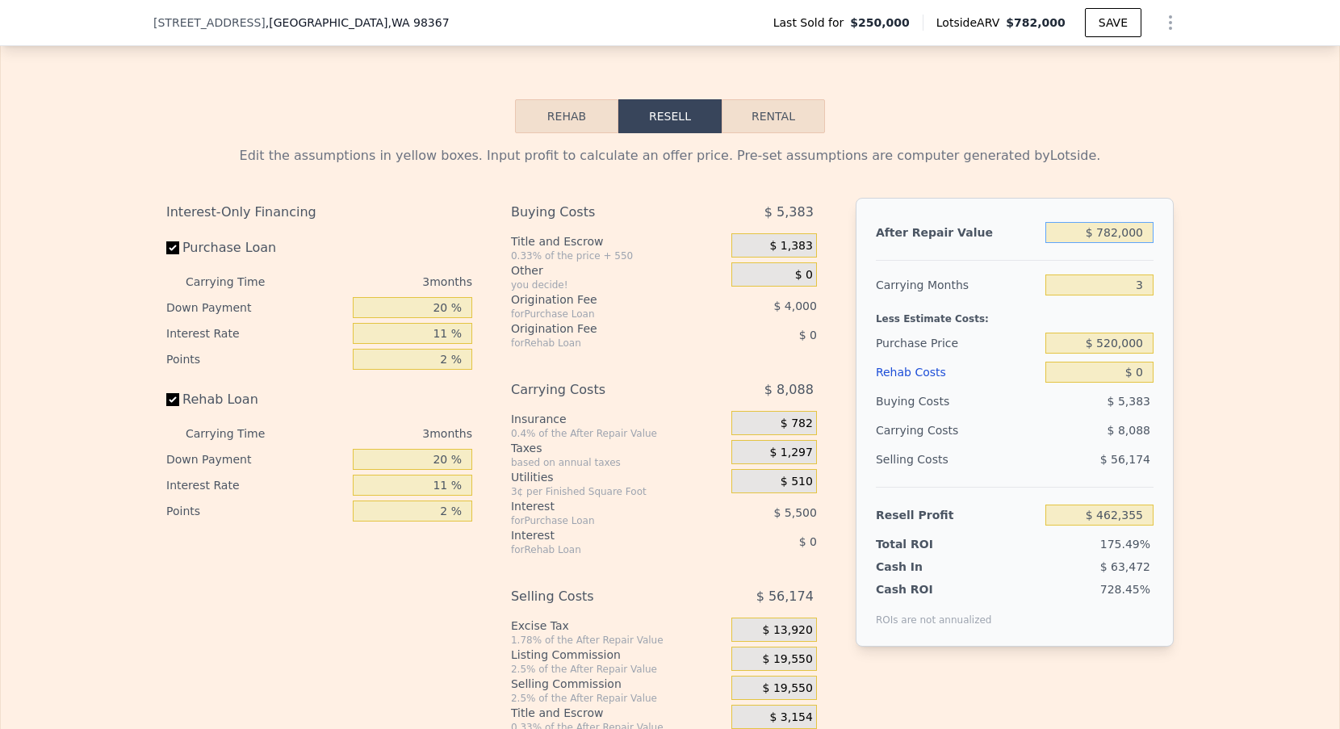
click at [1112, 227] on input "$ 782,000" at bounding box center [1099, 232] width 108 height 21
type input "$ 77"
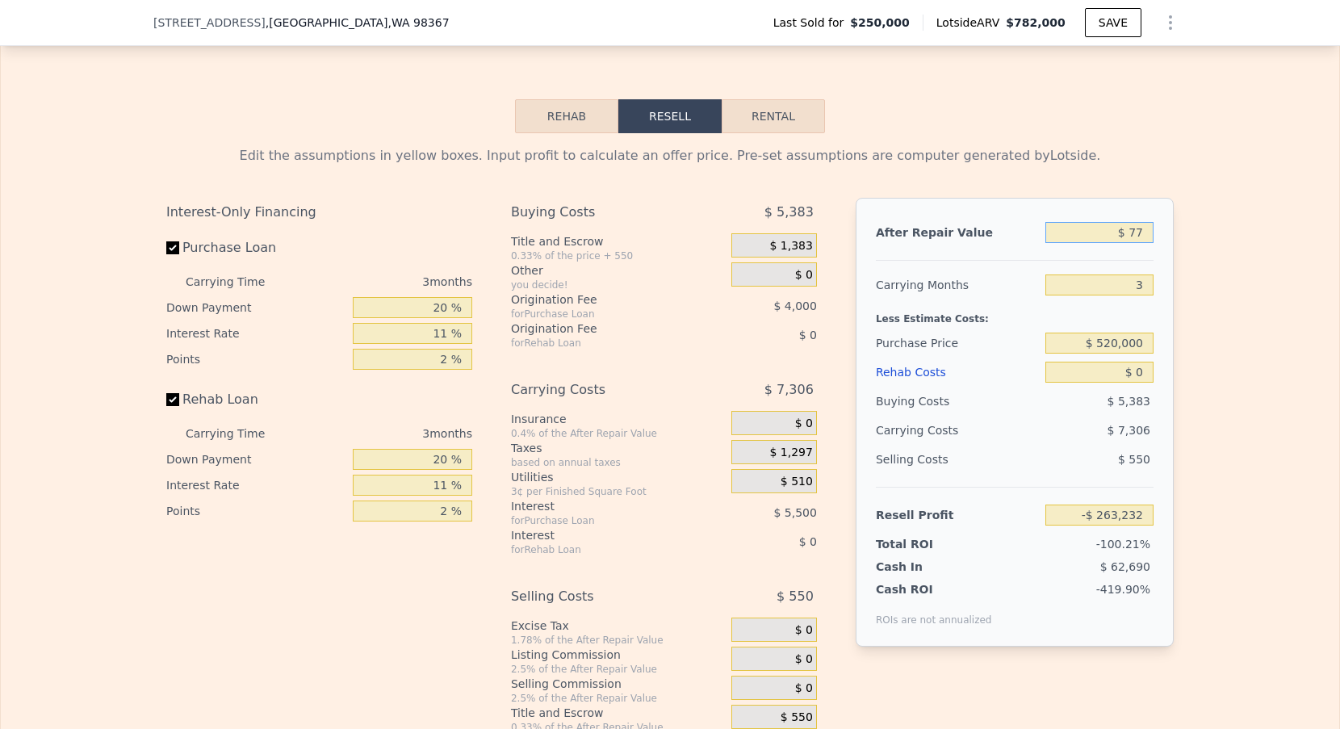
type input "-$ 263,167"
type input "$ 775"
type input "-$ 262,520"
type input "$ 7,750"
type input "-$ 256,049"
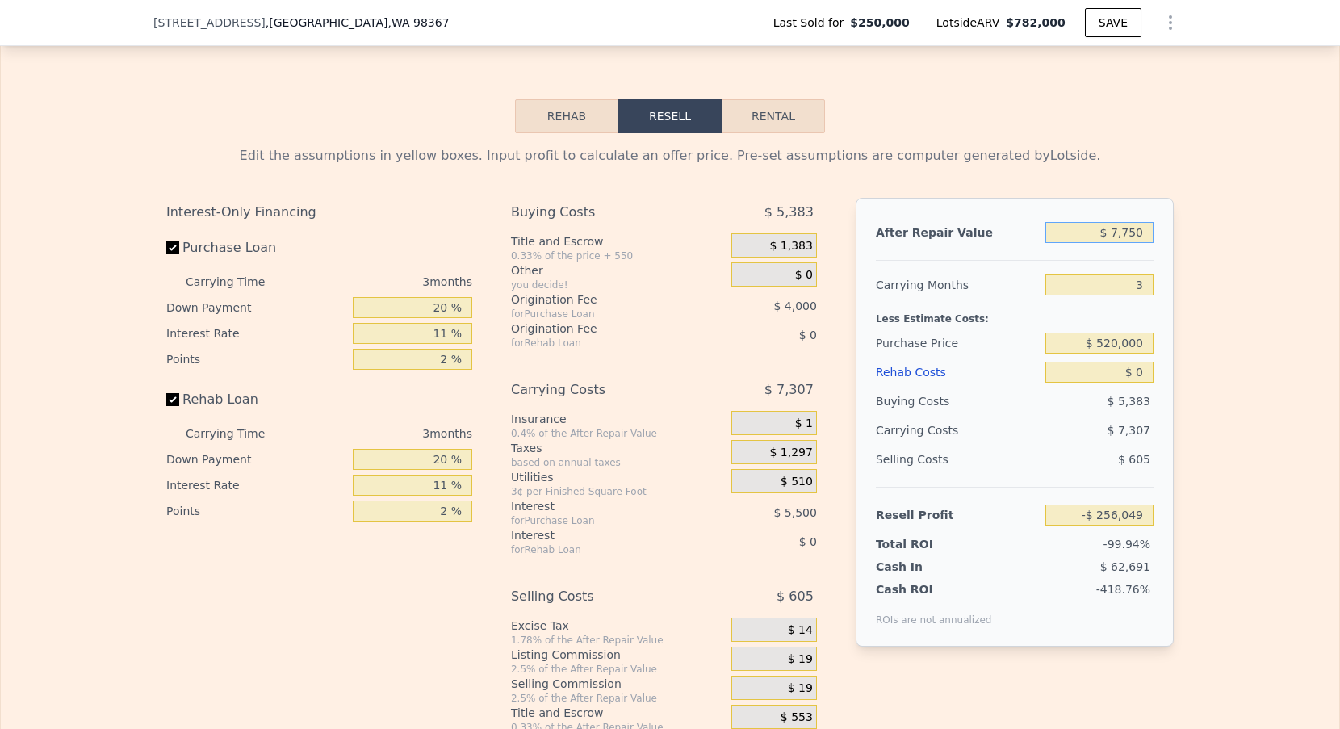
type input "$ 77,500"
type input "-$ 191,331"
type input "$ 775,000"
click at [1096, 341] on input "$ 520,000" at bounding box center [1099, 342] width 108 height 21
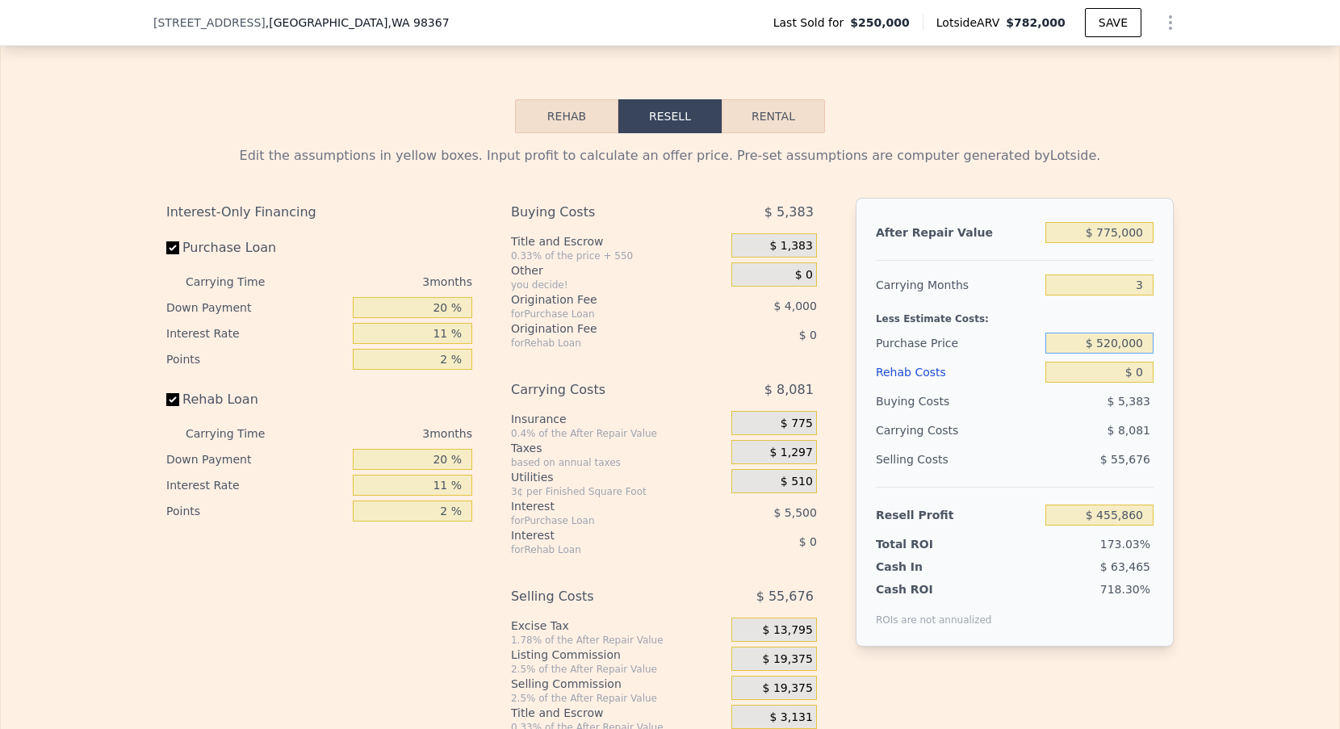
click at [1096, 341] on input "$ 520,000" at bounding box center [1099, 342] width 108 height 21
click at [1119, 376] on input "$ 0" at bounding box center [1099, 372] width 108 height 21
type input "$ 174,701"
click at [1138, 376] on input "$ 0" at bounding box center [1099, 372] width 108 height 21
click at [1149, 377] on input "$ 0" at bounding box center [1099, 372] width 108 height 21
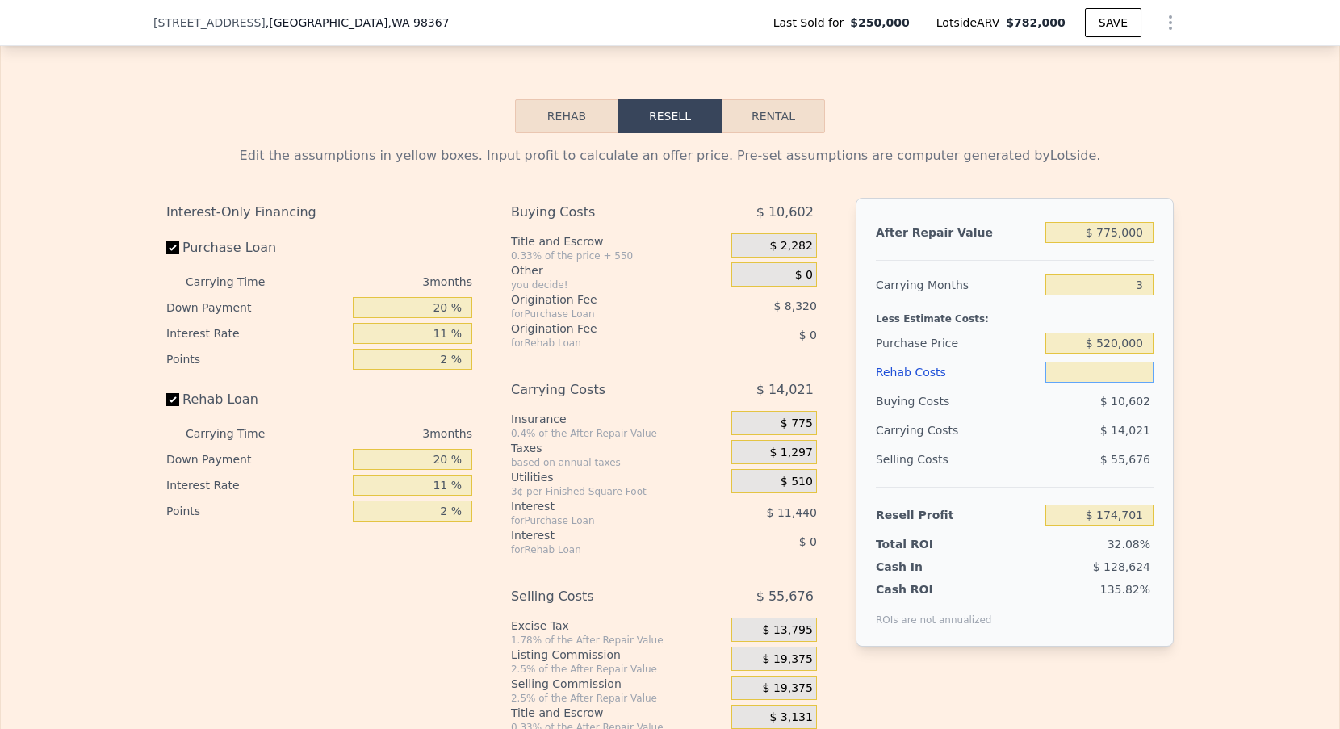
type input "$ 6"
type input "$ 174,695"
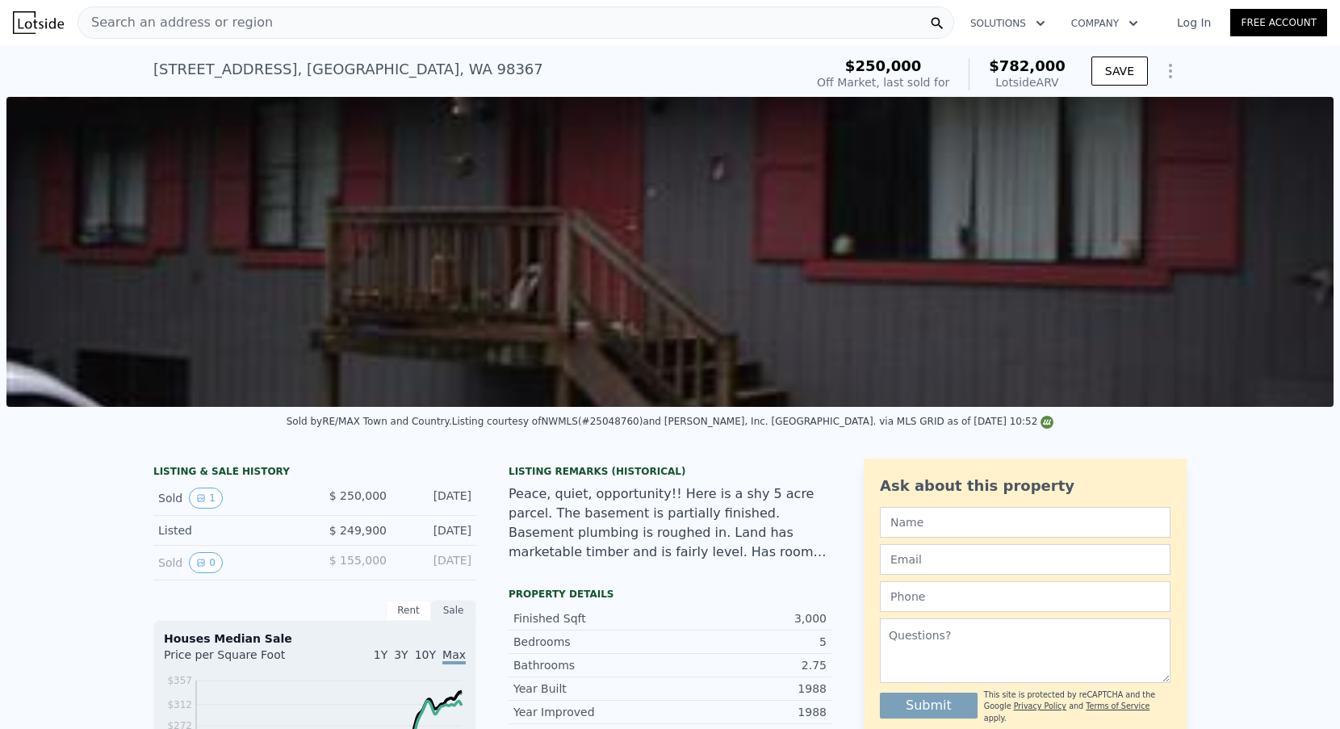
scroll to position [-1, 0]
click at [328, 26] on div "Search an address or region" at bounding box center [515, 22] width 876 height 32
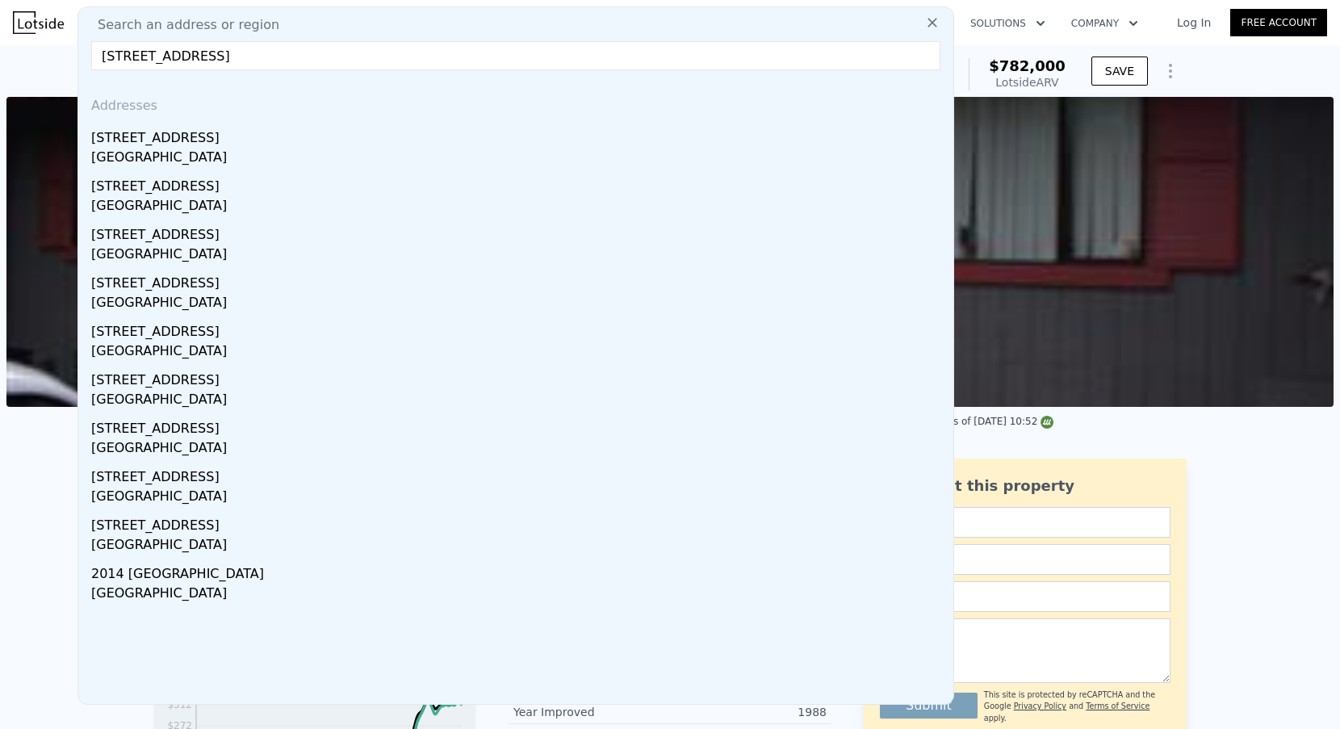
drag, startPoint x: 269, startPoint y: 56, endPoint x: 596, endPoint y: 81, distance: 328.5
click at [596, 81] on div "Search an address or region [STREET_ADDRESS] Addresses [STREET_ADDRESS] [STREET…" at bounding box center [515, 355] width 876 height 698
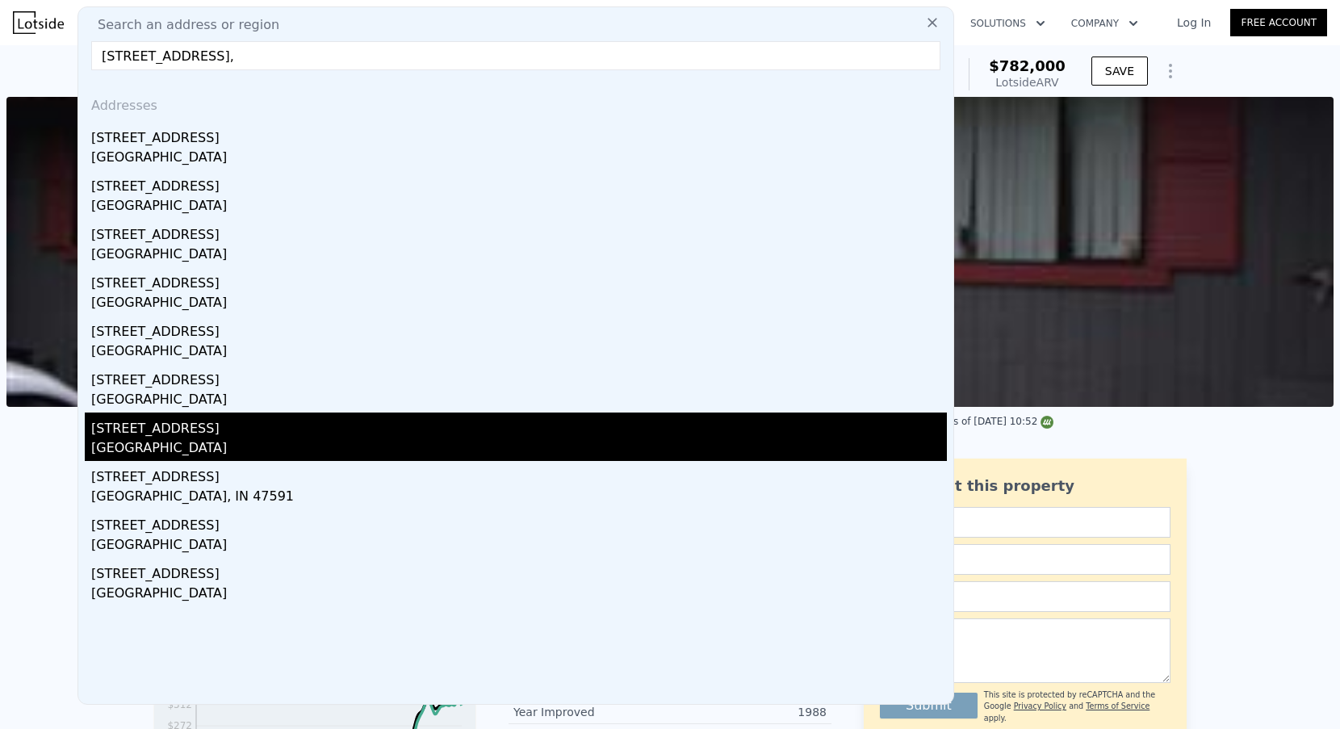
type input "[STREET_ADDRESS],"
click at [274, 444] on div "[GEOGRAPHIC_DATA]" at bounding box center [518, 449] width 855 height 23
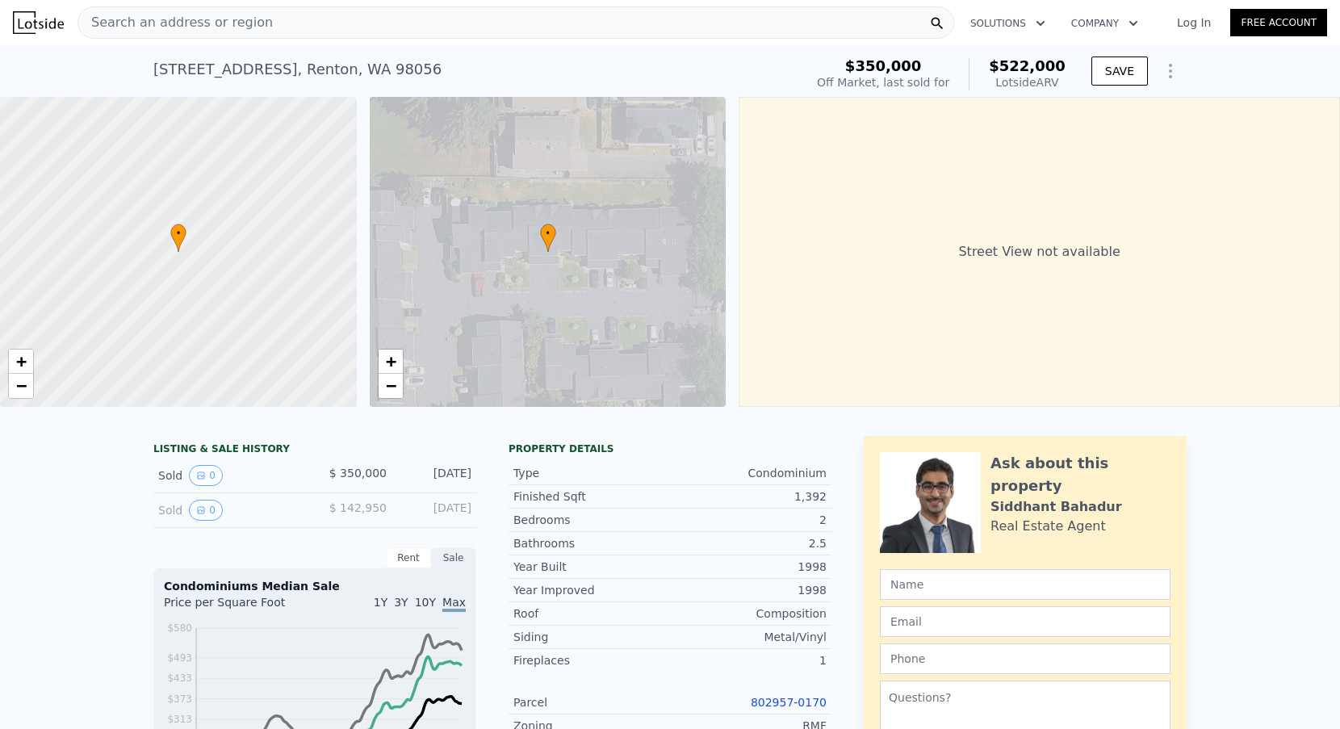
type input "2"
type input "3"
type input "1.5"
type input "2.5"
type input "1019"
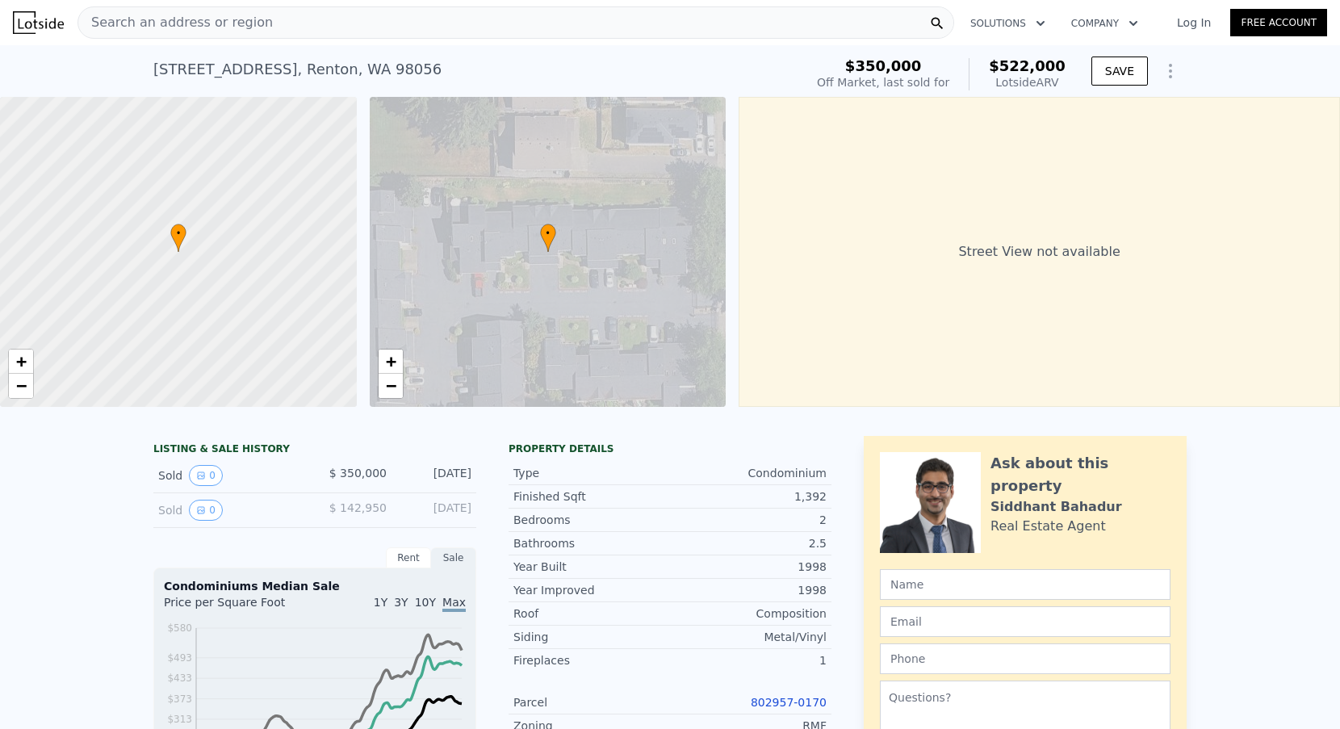
type input "1912"
type input "19181"
type input "$ 522,000"
type input "4"
type input "$ 0"
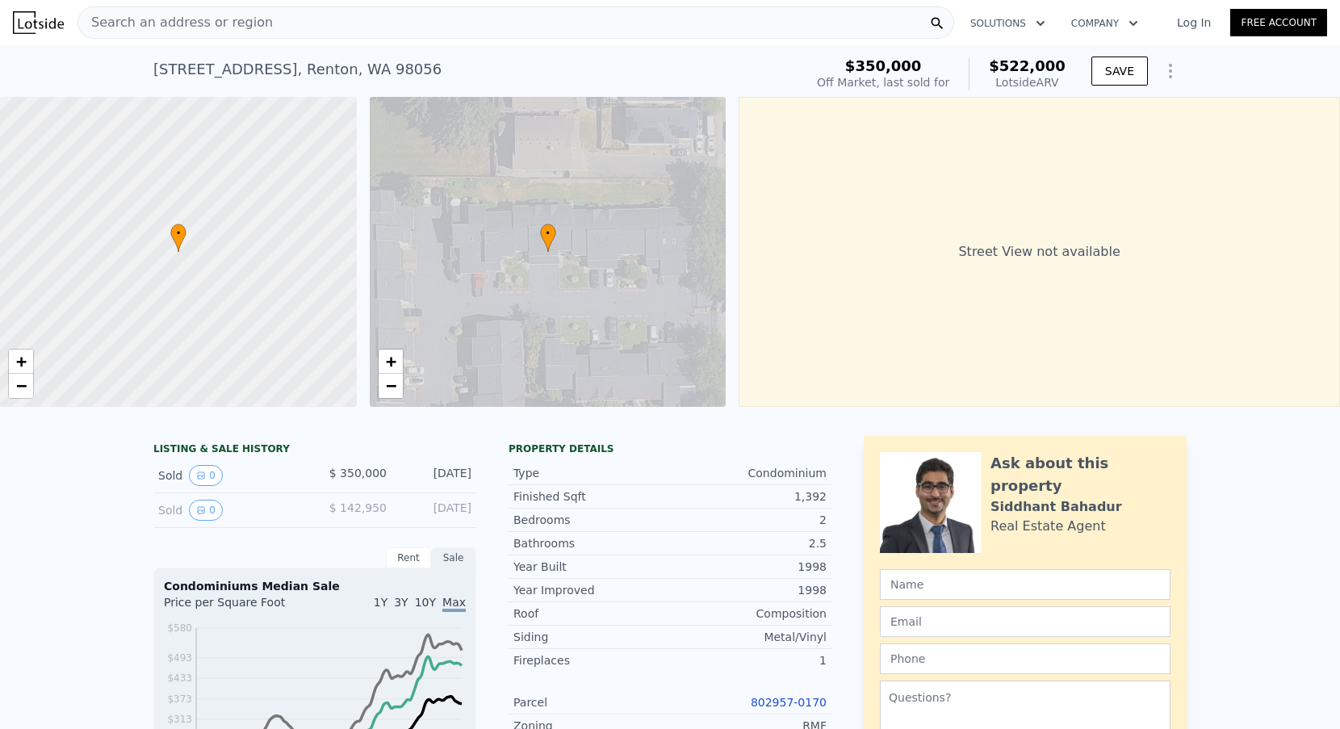
type input "$ 112,542"
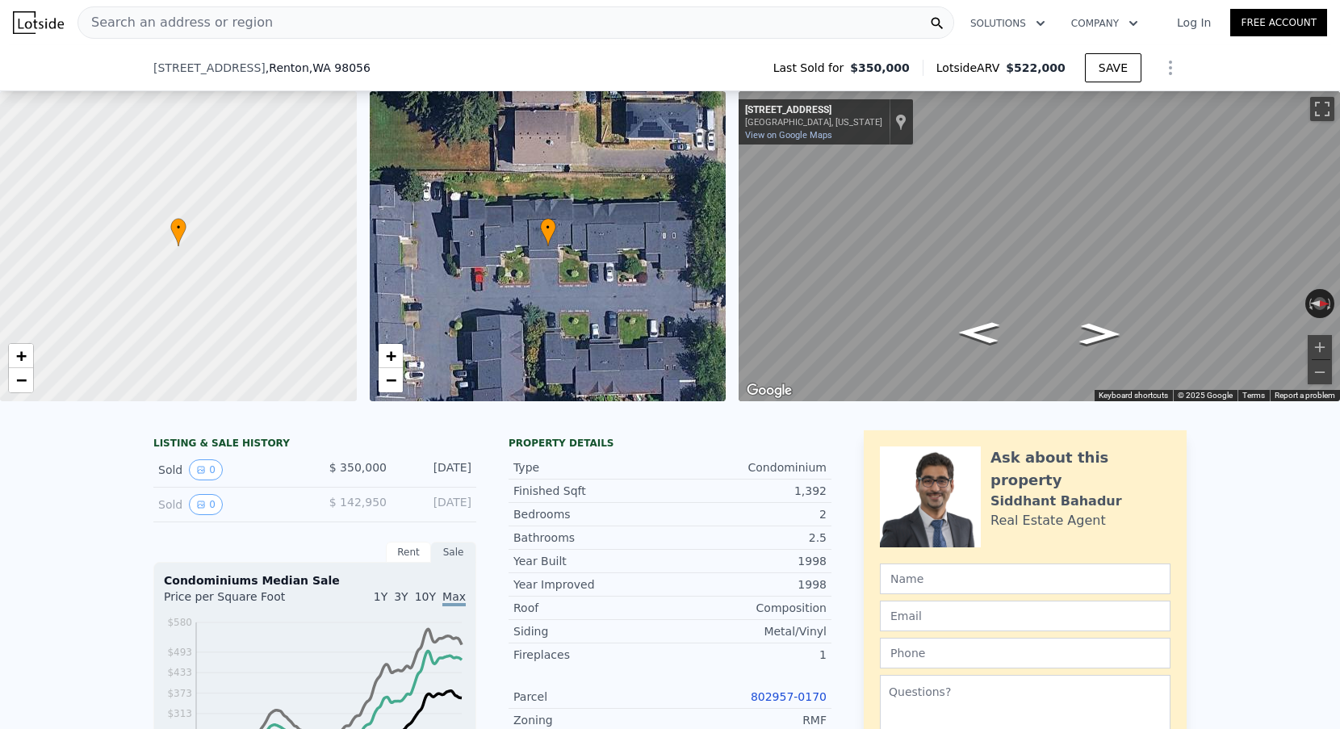
scroll to position [239, 0]
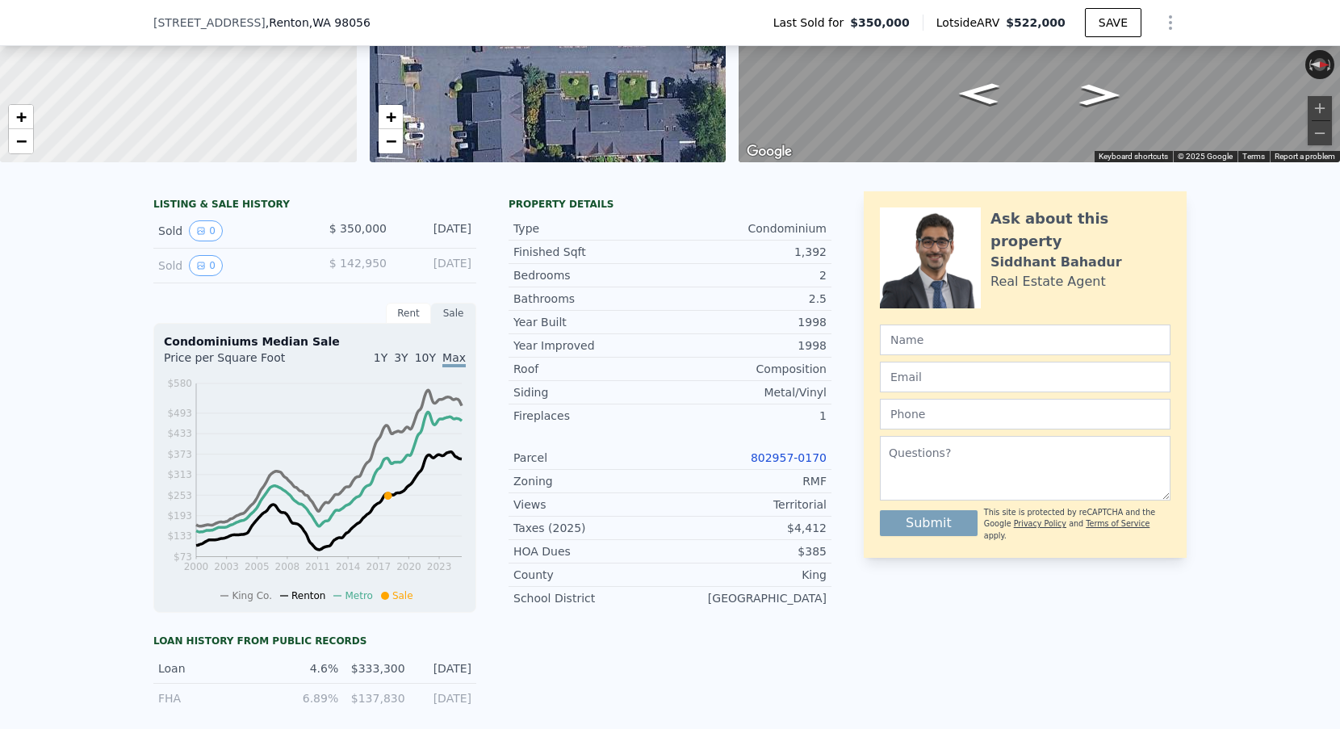
click at [778, 458] on link "802957-0170" at bounding box center [788, 457] width 76 height 13
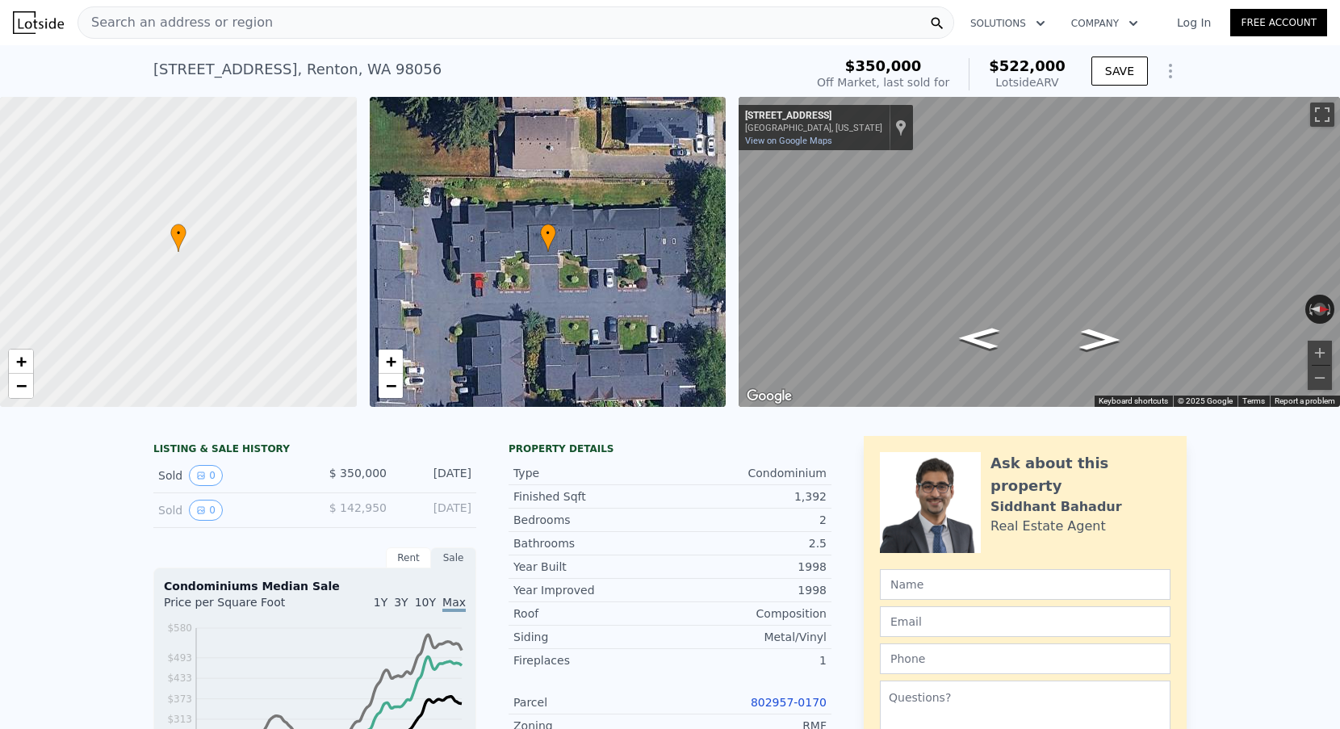
scroll to position [0, 0]
drag, startPoint x: 151, startPoint y: 63, endPoint x: 506, endPoint y: 63, distance: 355.1
click at [506, 63] on div "[STREET_ADDRESS] Sold [DATE] for $350k (~ARV $522k ) $350,000 Off Market, last …" at bounding box center [670, 71] width 1340 height 52
copy div "[STREET_ADDRESS] Sold [DATE] for $350k (~ARV $522k )"
click at [346, 22] on div "Search an address or region" at bounding box center [515, 22] width 876 height 32
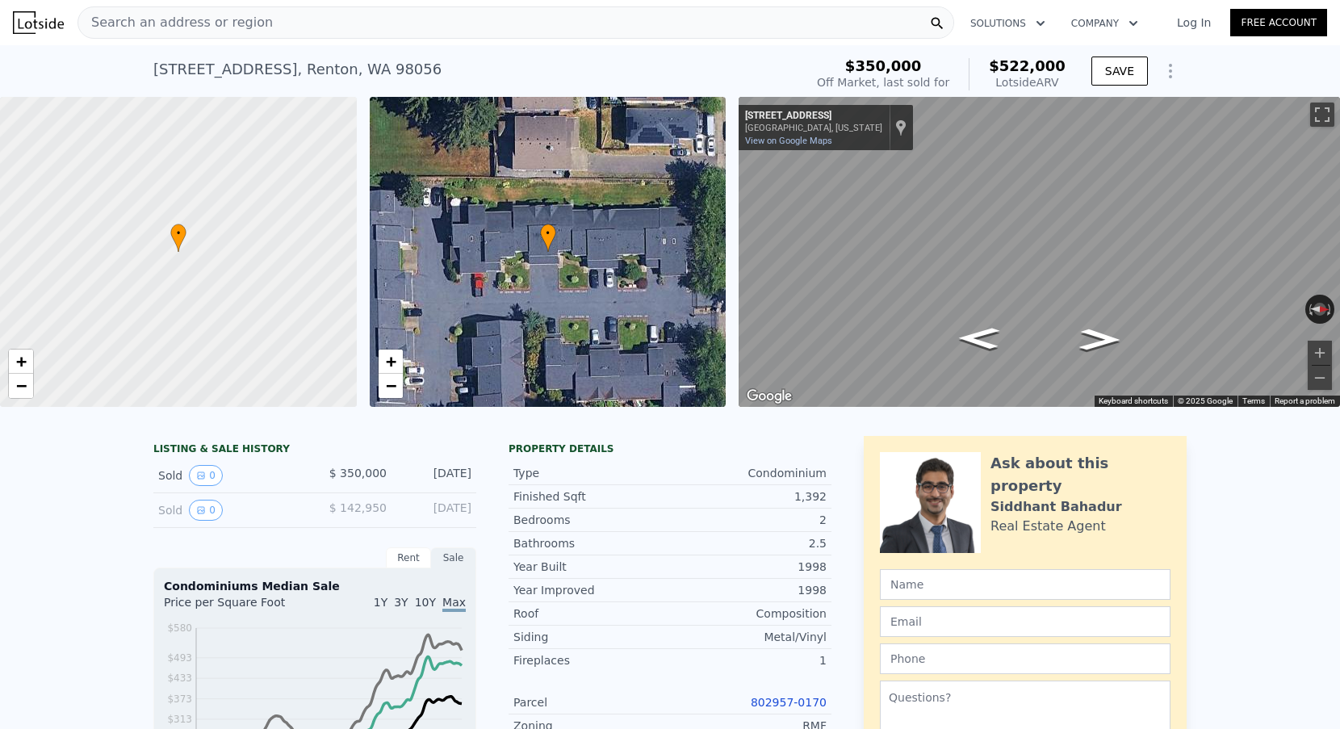
click at [41, 69] on div "[STREET_ADDRESS] Sold [DATE] for $350k (~ARV $522k ) $350,000 Off Market, last …" at bounding box center [670, 71] width 1340 height 52
click at [286, 16] on div "Search an address or region" at bounding box center [515, 22] width 876 height 32
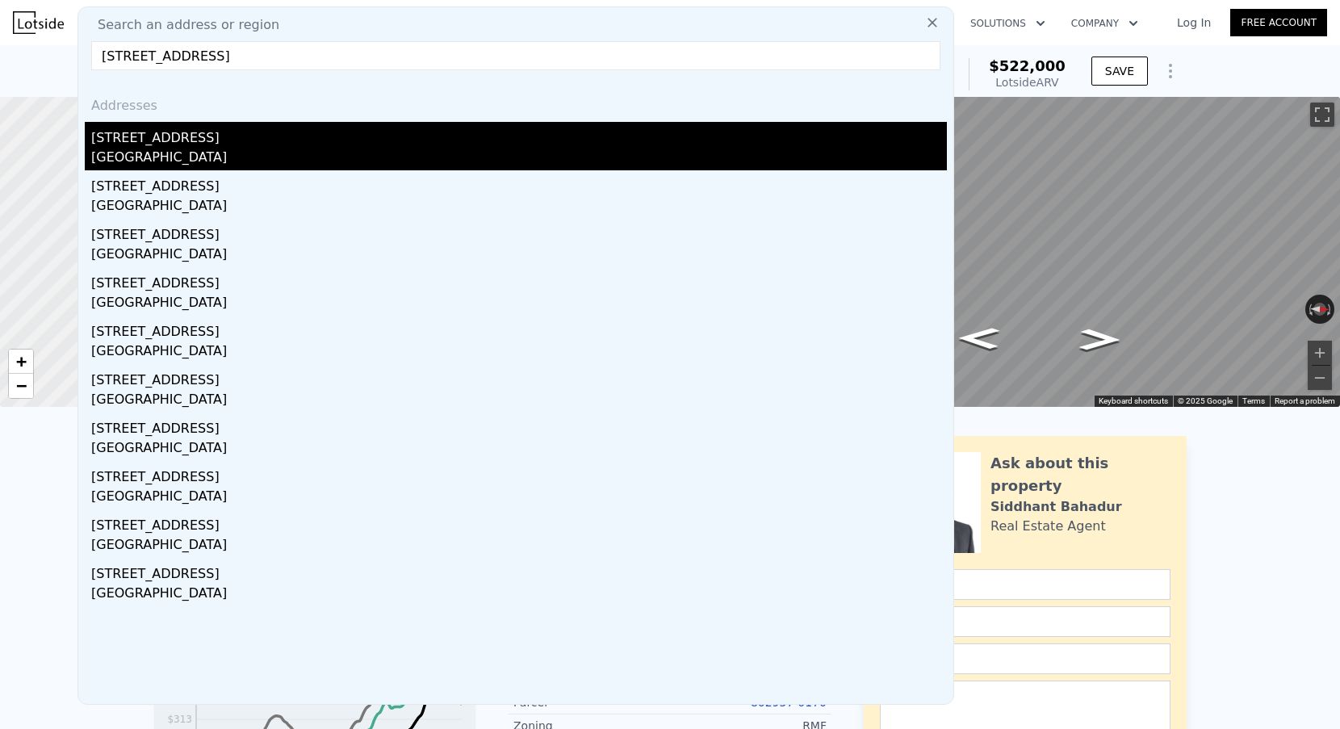
type input "[STREET_ADDRESS]"
click at [188, 159] on div "[GEOGRAPHIC_DATA]" at bounding box center [518, 159] width 855 height 23
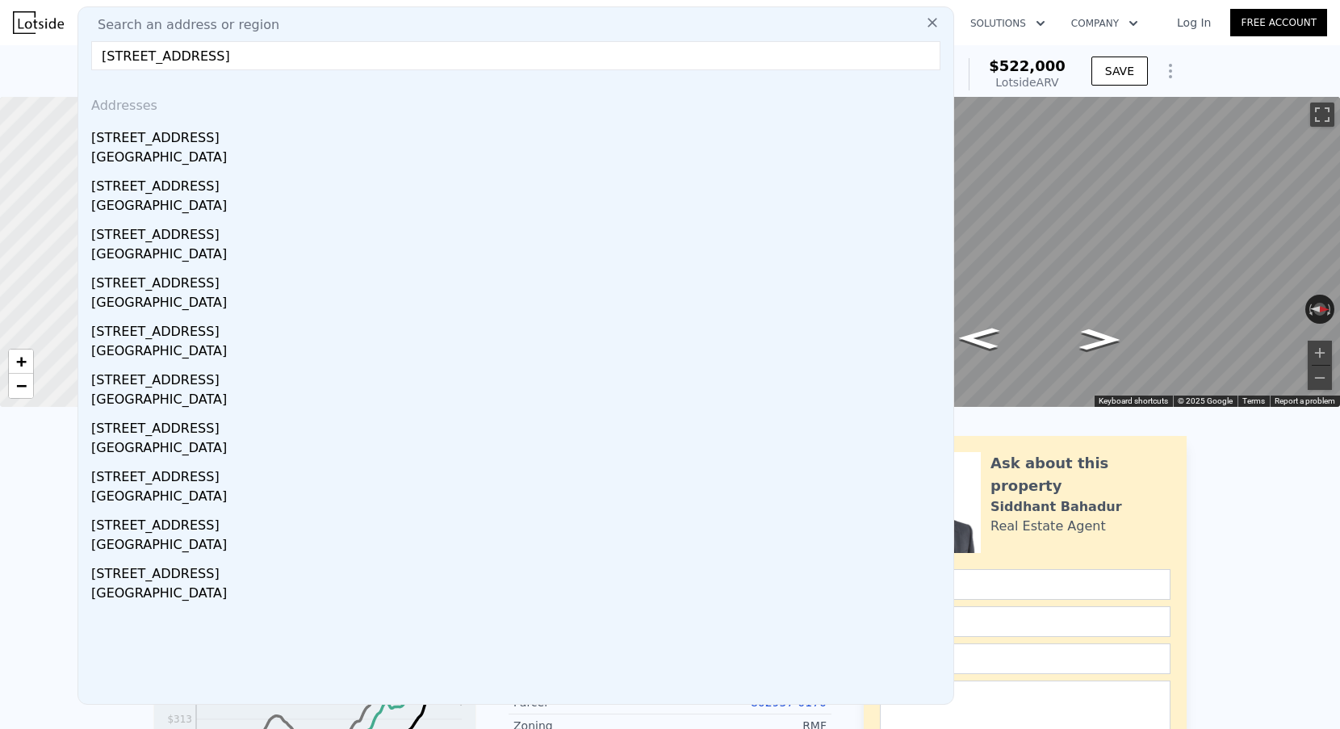
type input "3"
type input "4"
type input "2"
type input "1430"
type input "2170"
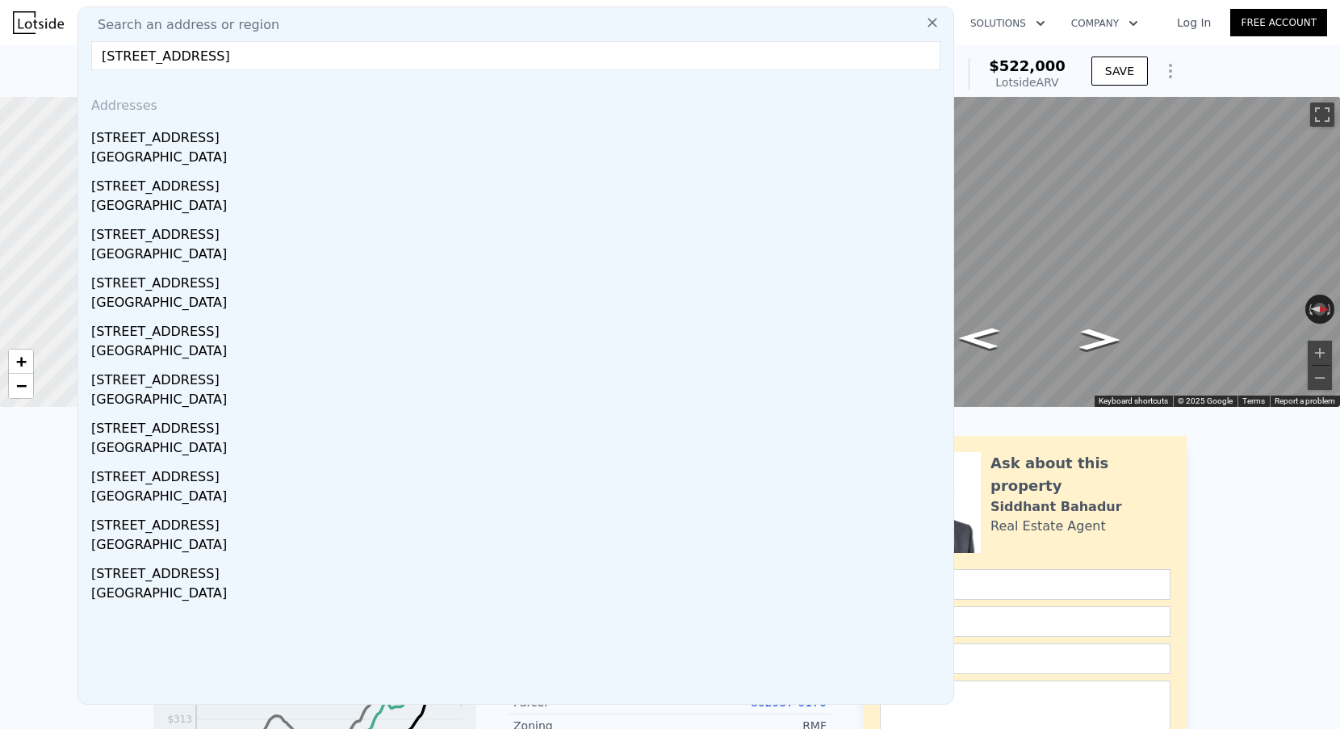
type input "6902"
type input "10200"
type input "$ 724,000"
type input "5"
type input "$ 516,058"
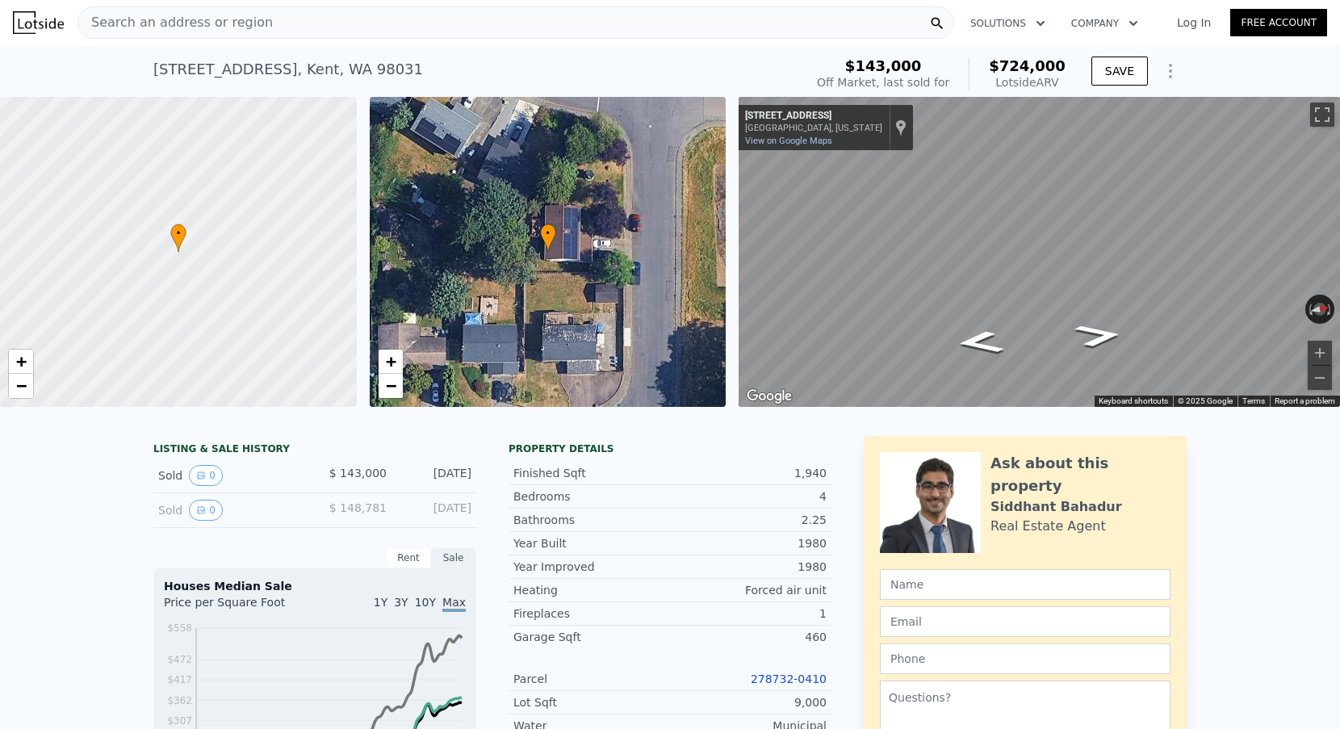
click at [387, 26] on div "Search an address or region" at bounding box center [515, 22] width 876 height 32
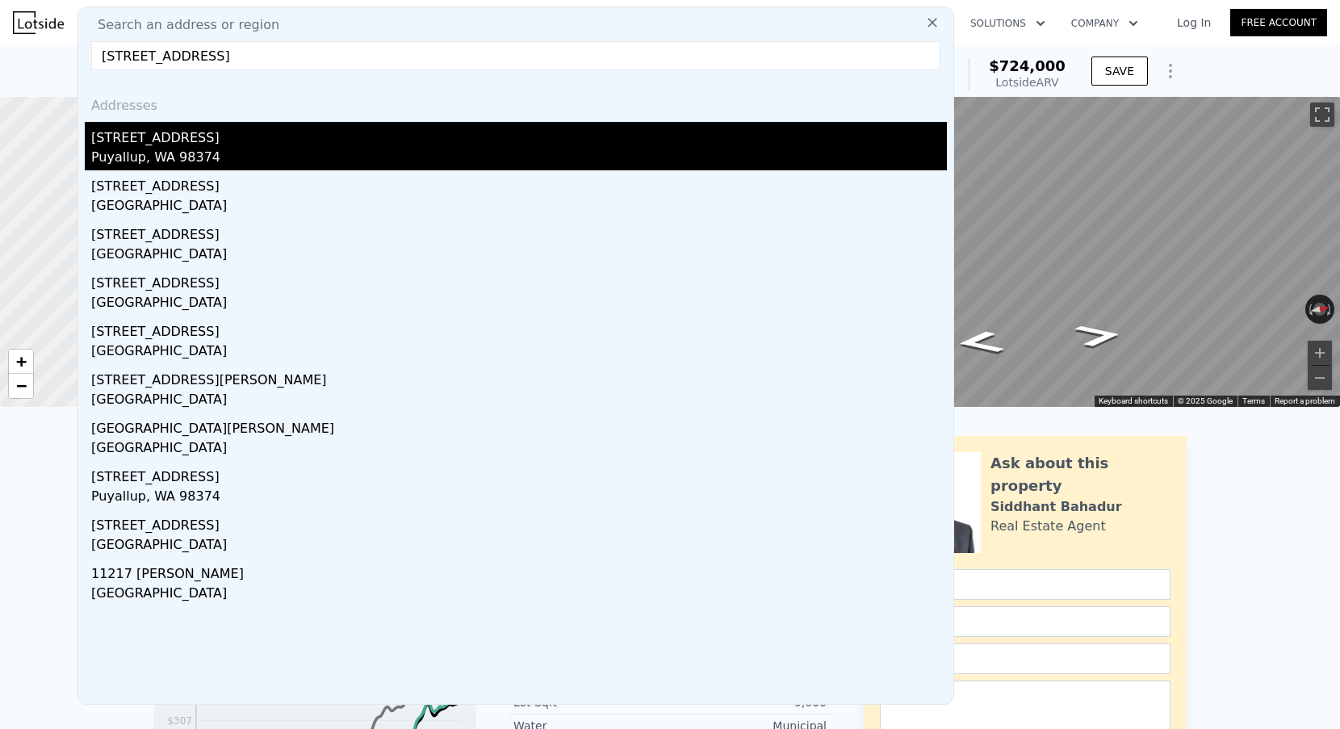
type input "[STREET_ADDRESS]"
click at [222, 145] on div "[STREET_ADDRESS]" at bounding box center [518, 135] width 855 height 26
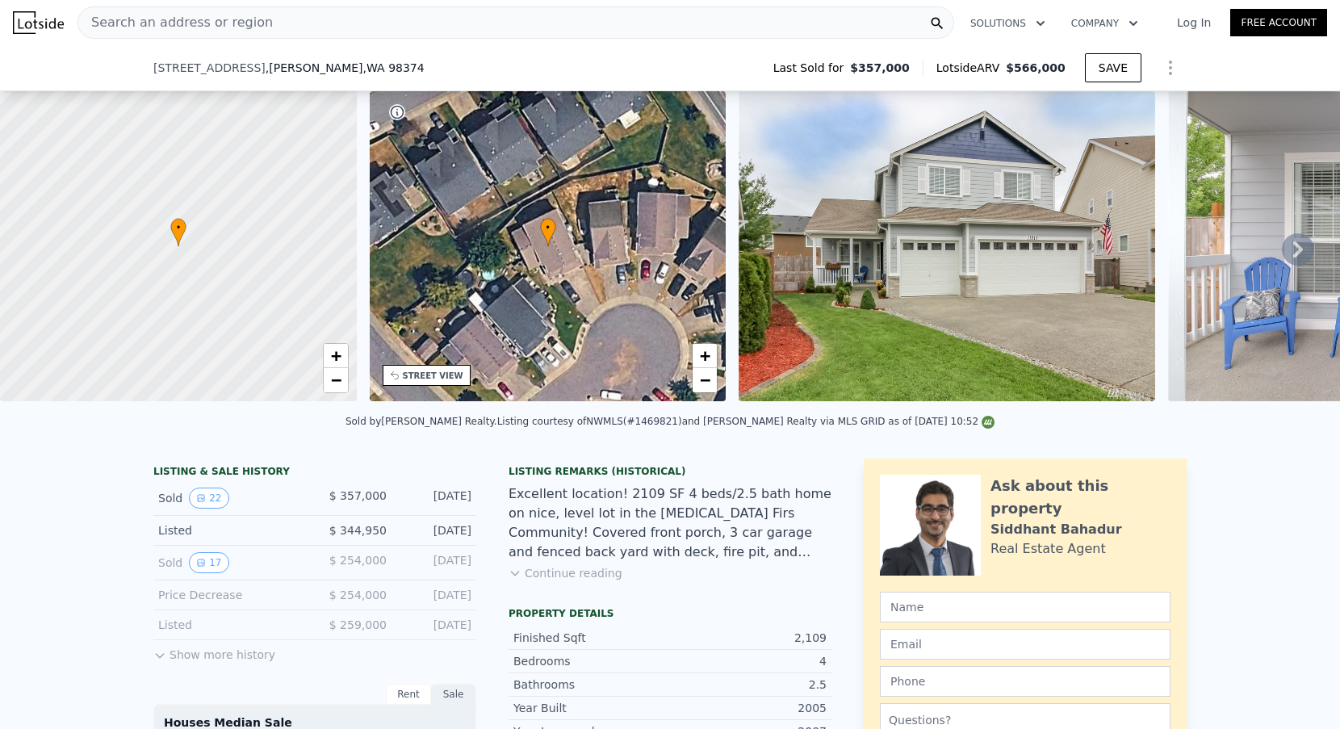
scroll to position [493, 0]
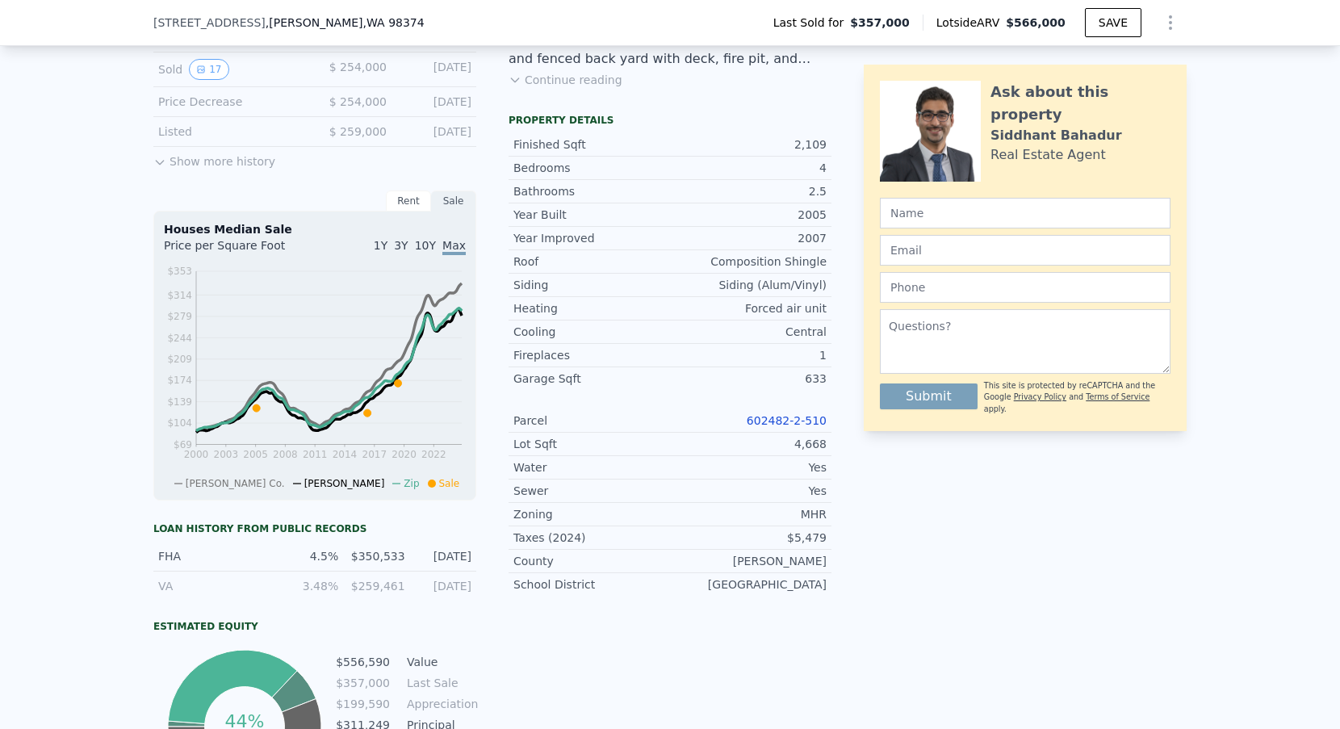
click at [794, 412] on div "602482-2-510" at bounding box center [748, 420] width 157 height 16
click at [793, 416] on link "602482-2-510" at bounding box center [786, 420] width 80 height 13
